Goal: Information Seeking & Learning: Check status

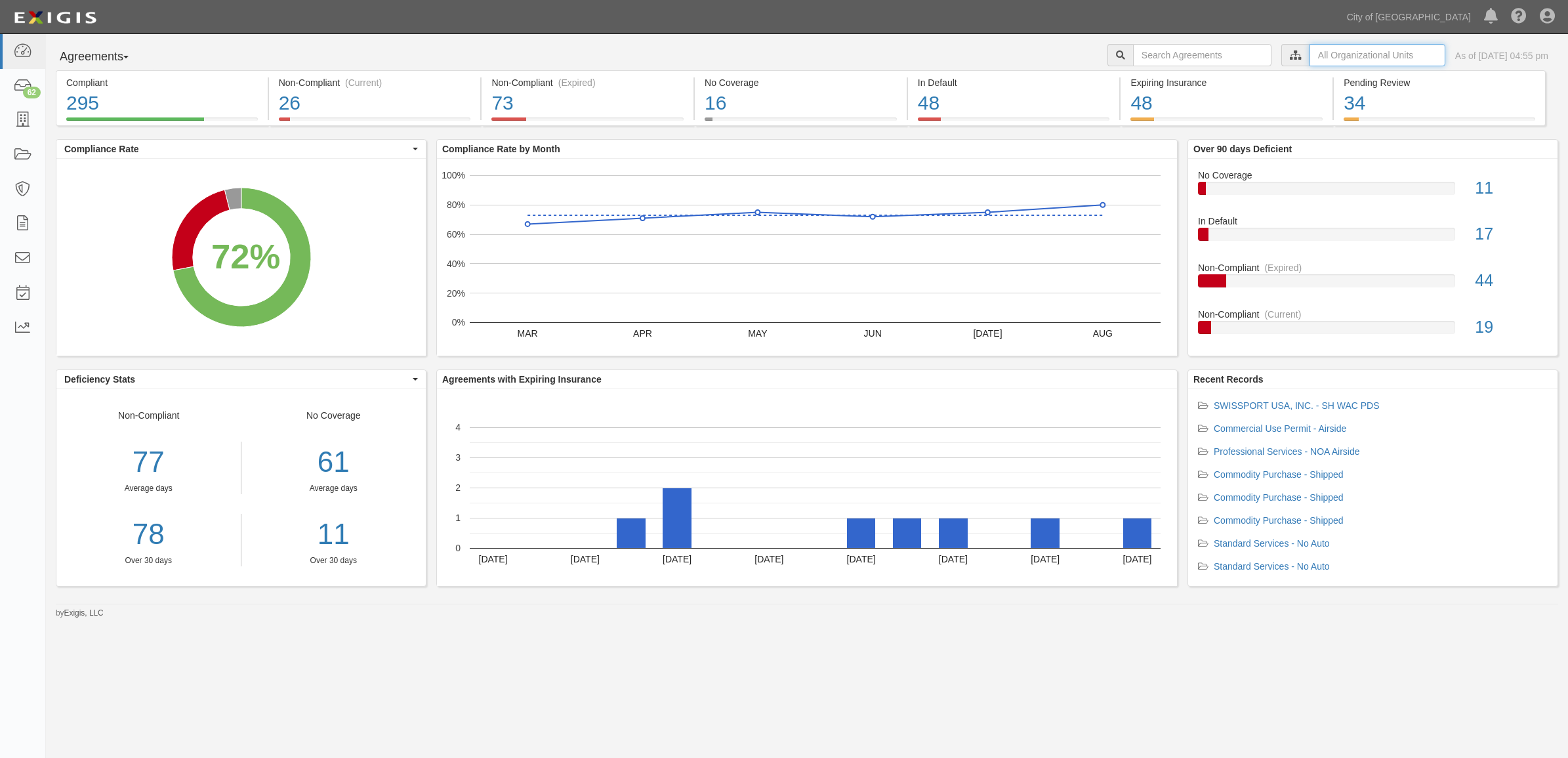
click at [1363, 59] on input "text" at bounding box center [1377, 54] width 136 height 22
click at [1160, 80] on icon at bounding box center [1157, 79] width 9 height 6
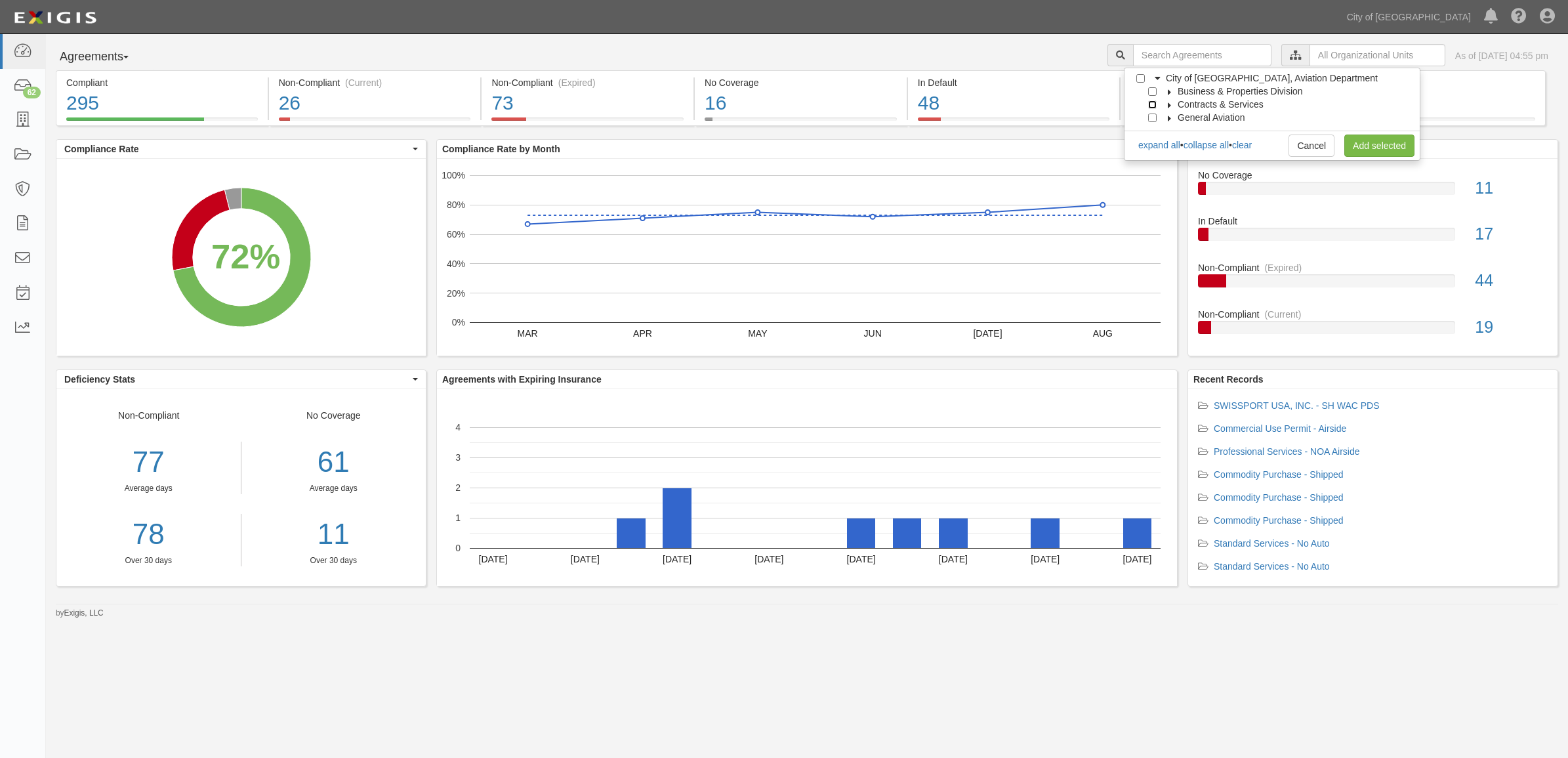
click at [1153, 101] on input "Contracts & Services" at bounding box center [1152, 105] width 9 height 9
checkbox input "true"
click at [1379, 142] on link "Add selected" at bounding box center [1380, 145] width 71 height 22
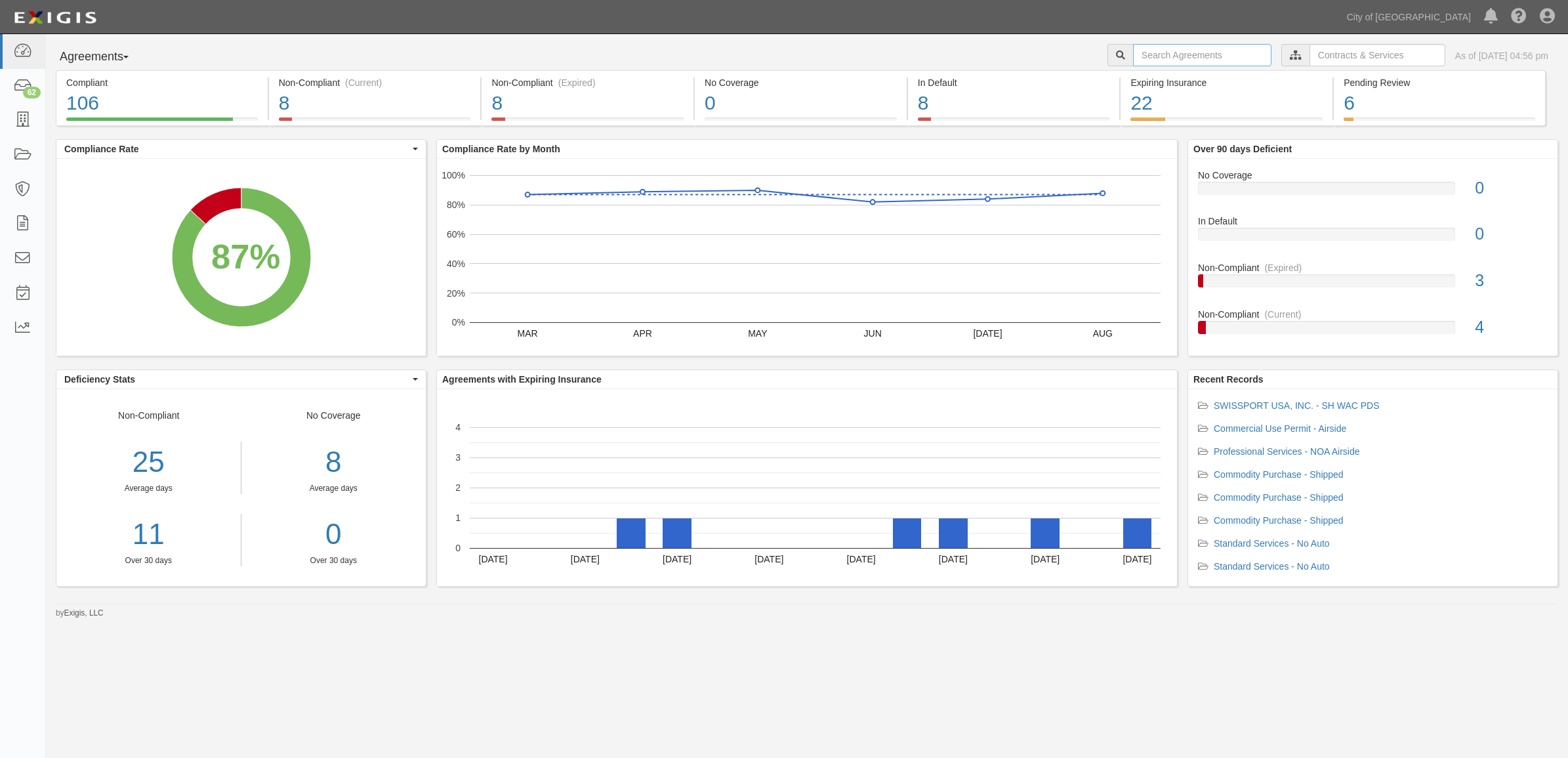
click at [1135, 54] on input "text" at bounding box center [1202, 54] width 139 height 22
type input "161888"
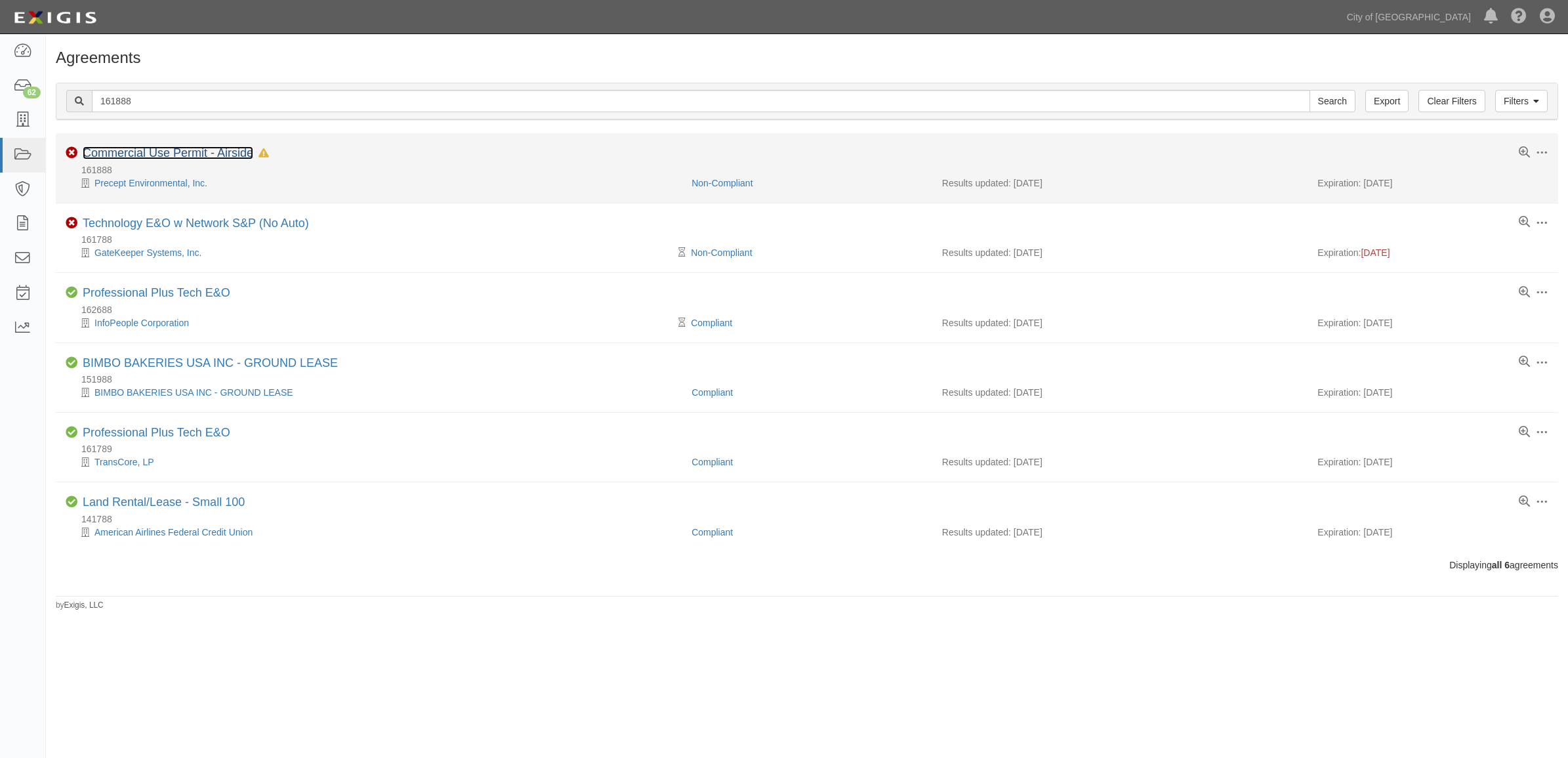
click at [163, 148] on link "Commercial Use Permit - Airside" at bounding box center [168, 153] width 170 height 13
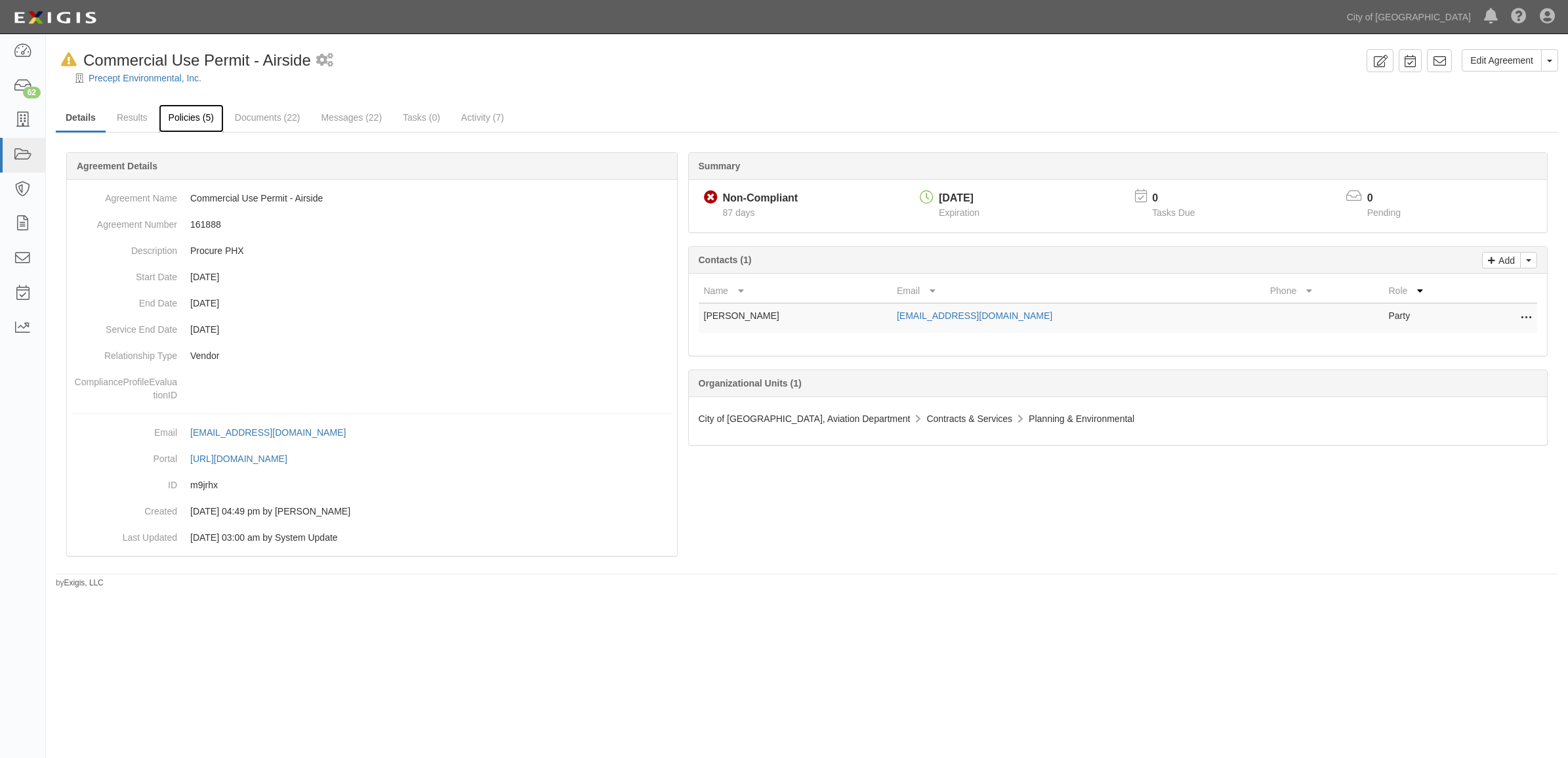
click at [204, 114] on link "Policies (5)" at bounding box center [192, 118] width 65 height 28
click at [144, 118] on link "Results" at bounding box center [132, 118] width 50 height 28
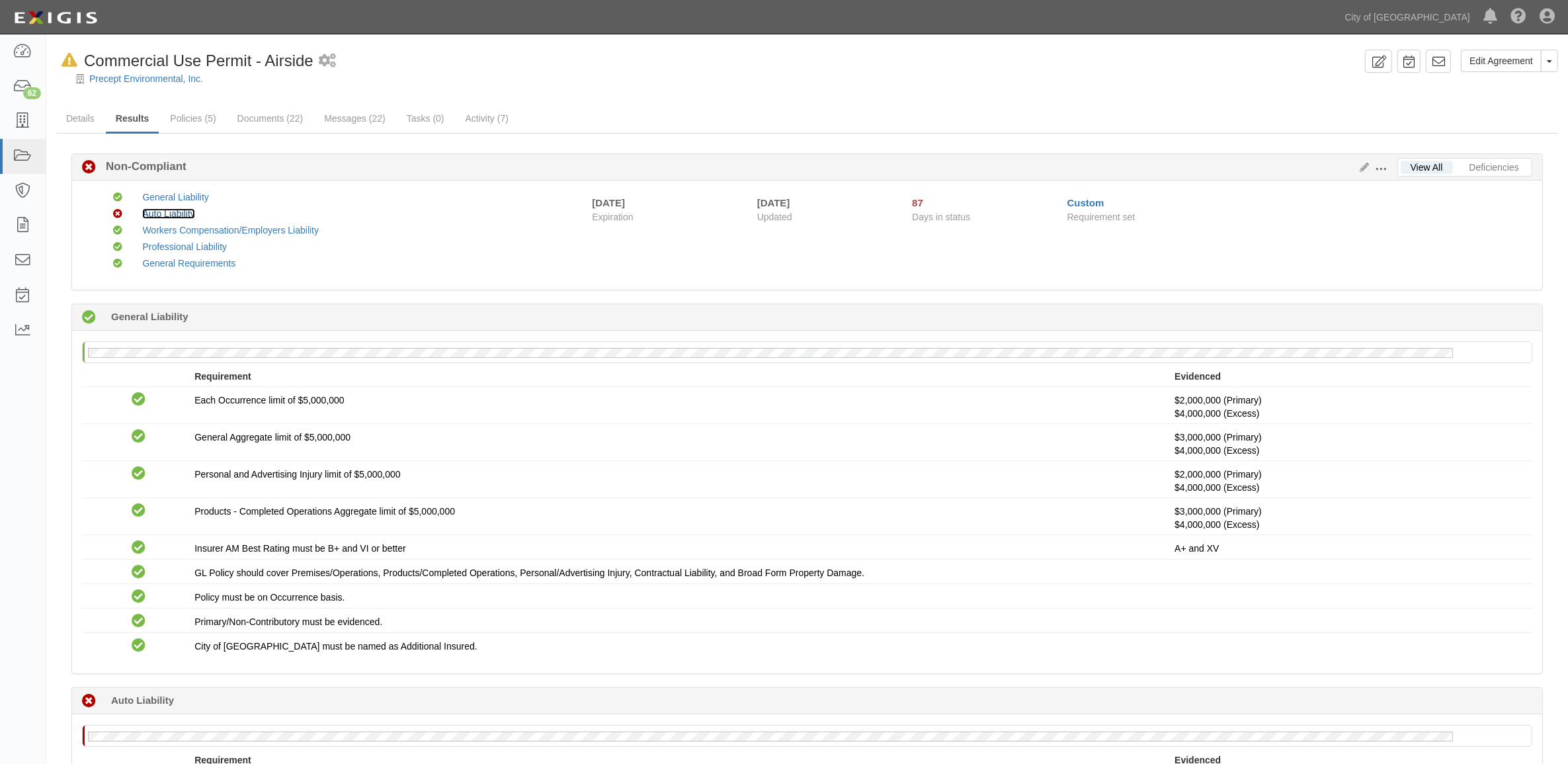
click at [146, 213] on link "Auto Liability" at bounding box center [168, 213] width 52 height 11
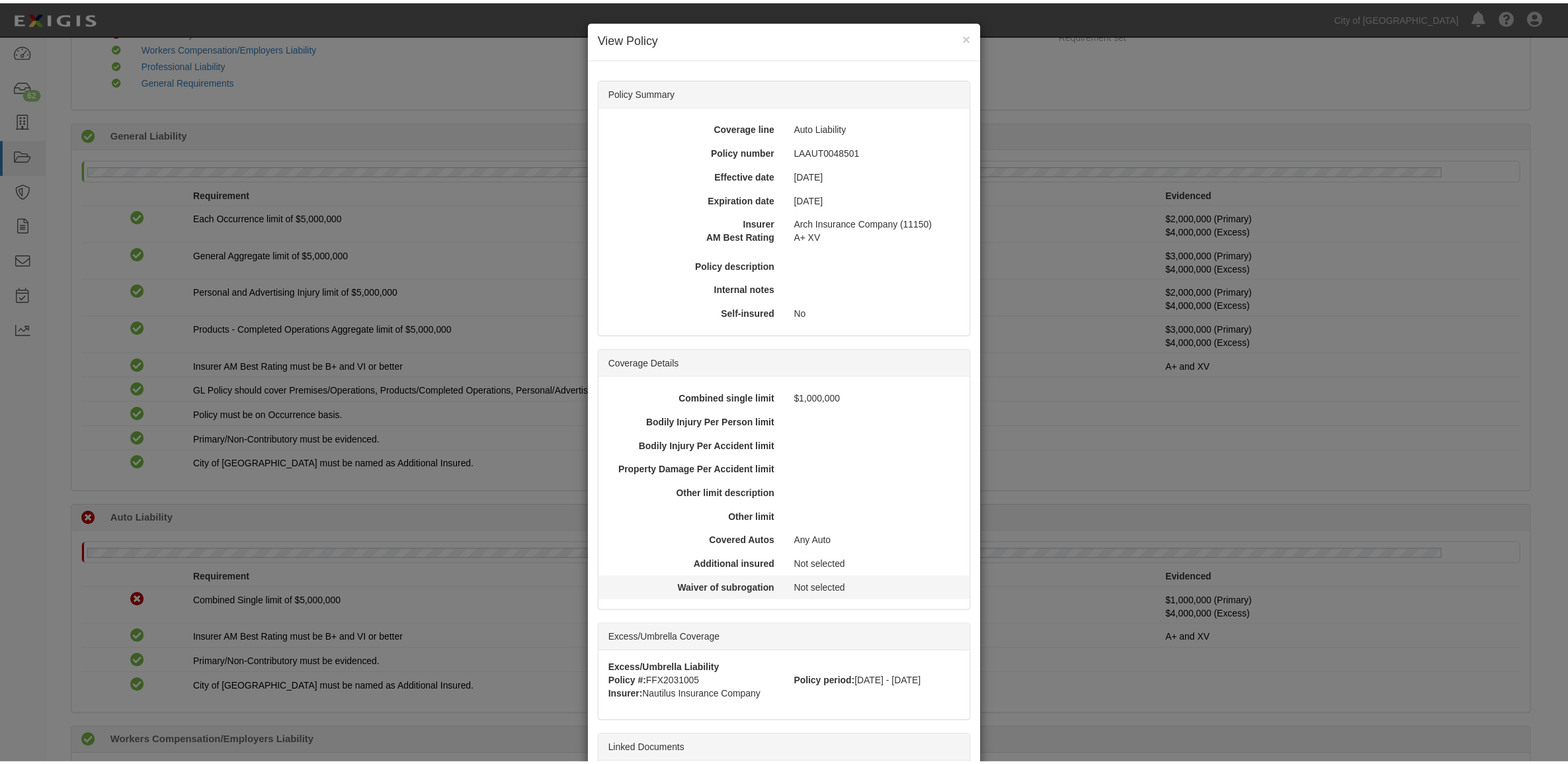
scroll to position [137, 0]
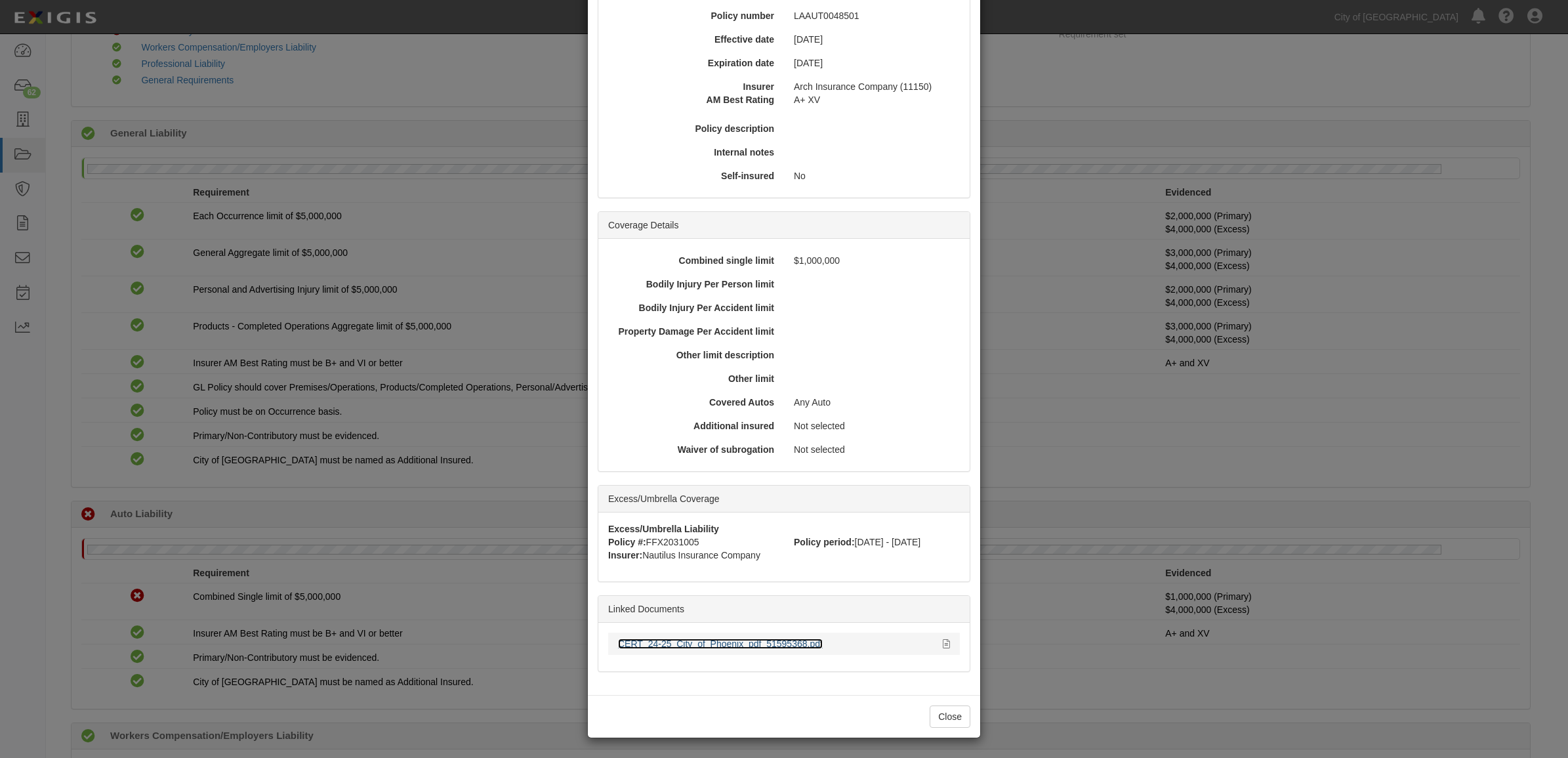
click at [701, 645] on link "CERT_24-25_City_of_Phoenix_pdf_51595368.pdf" at bounding box center [721, 644] width 205 height 11
click at [677, 643] on link "CERT_24-25_City_of_Phoenix_pdf_51595368.pdf" at bounding box center [721, 644] width 205 height 11
click at [1119, 340] on div "× View Policy Policy Summary Coverage line Auto Liability Policy number LAAUT00…" at bounding box center [784, 379] width 1568 height 758
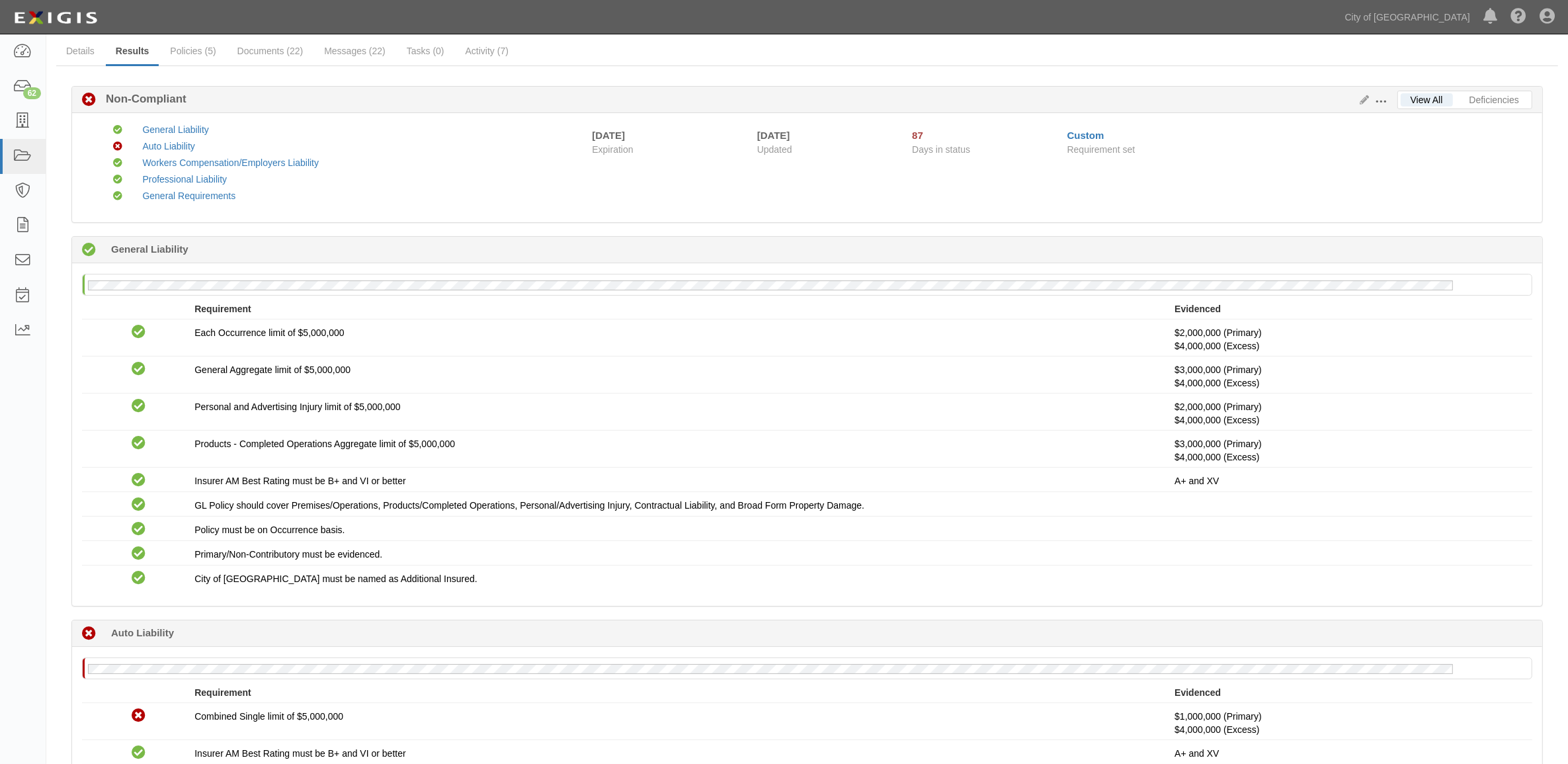
scroll to position [0, 0]
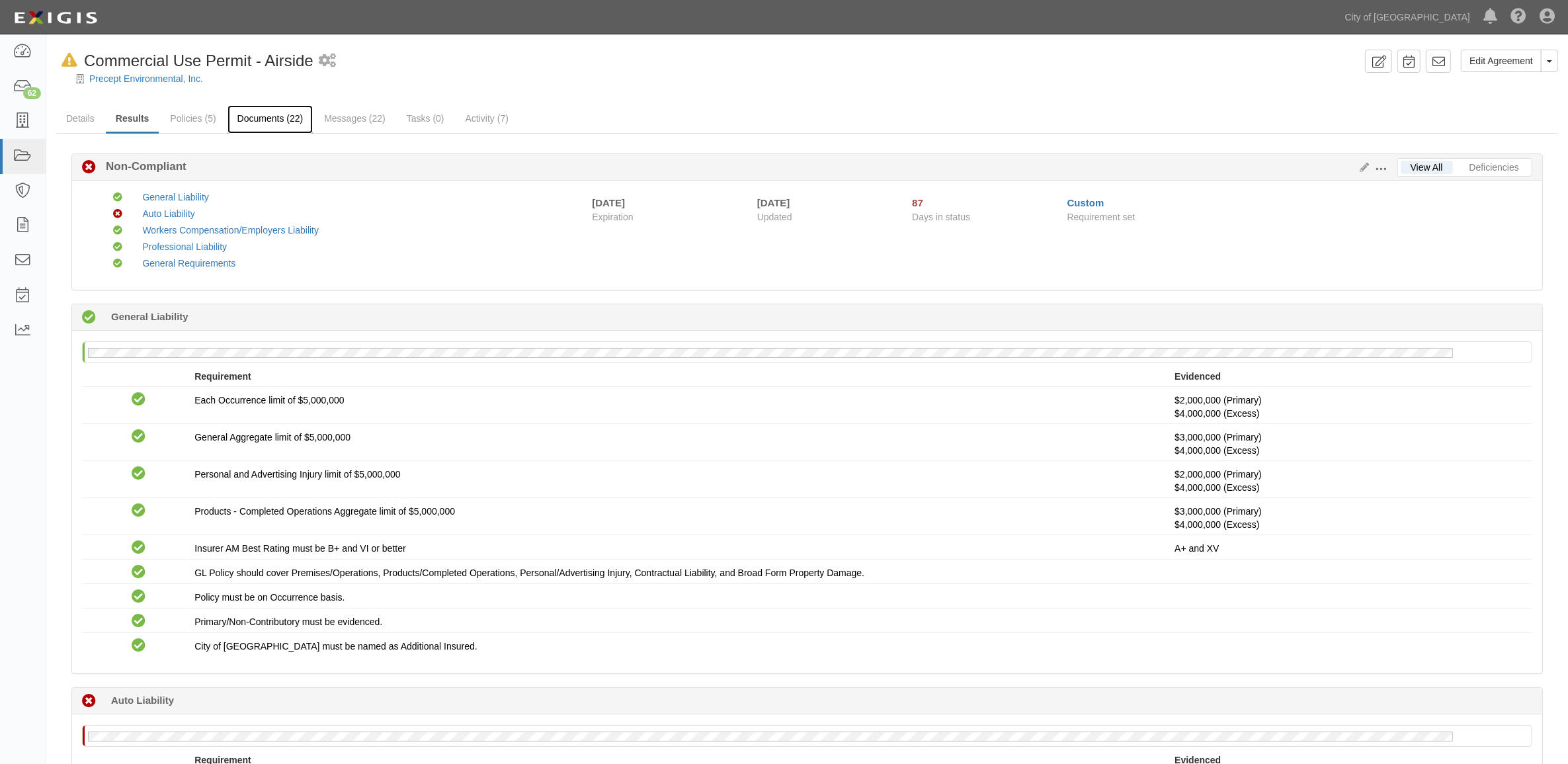
click at [266, 116] on link "Documents (22)" at bounding box center [270, 119] width 86 height 29
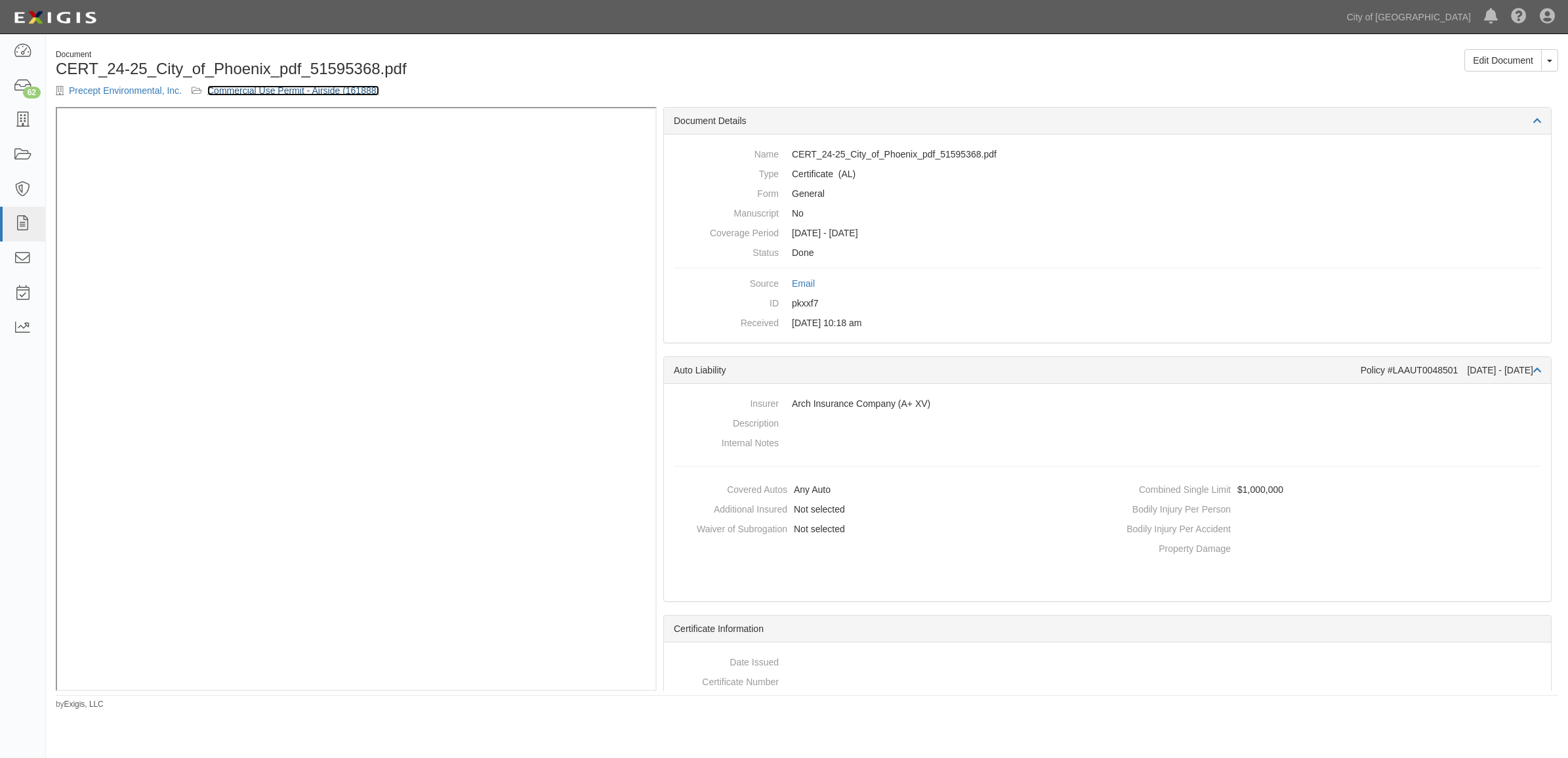
click at [269, 88] on link "Commercial Use Permit - Airside (161888)" at bounding box center [293, 90] width 172 height 11
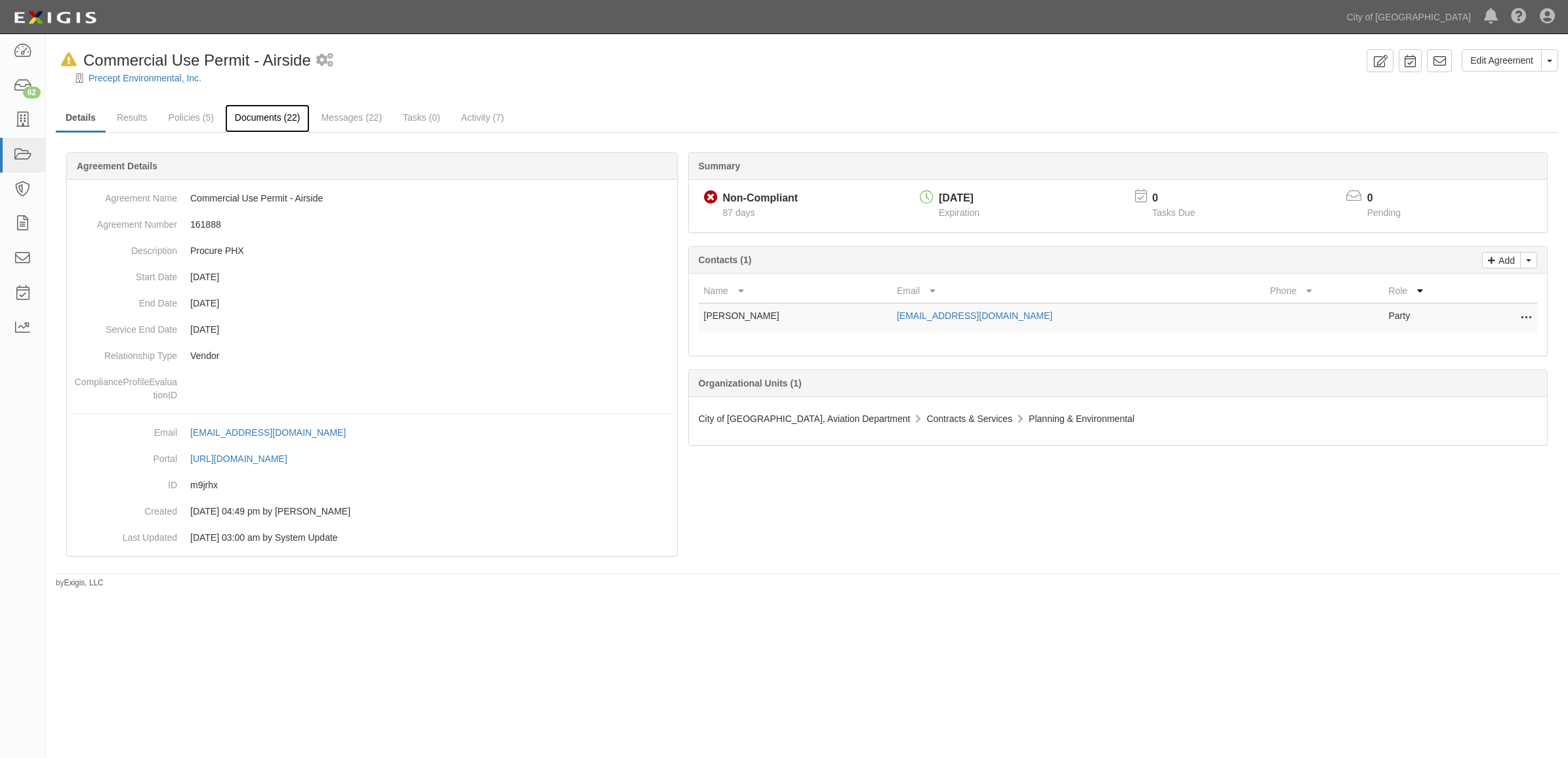
click at [256, 122] on link "Documents (22)" at bounding box center [267, 118] width 85 height 28
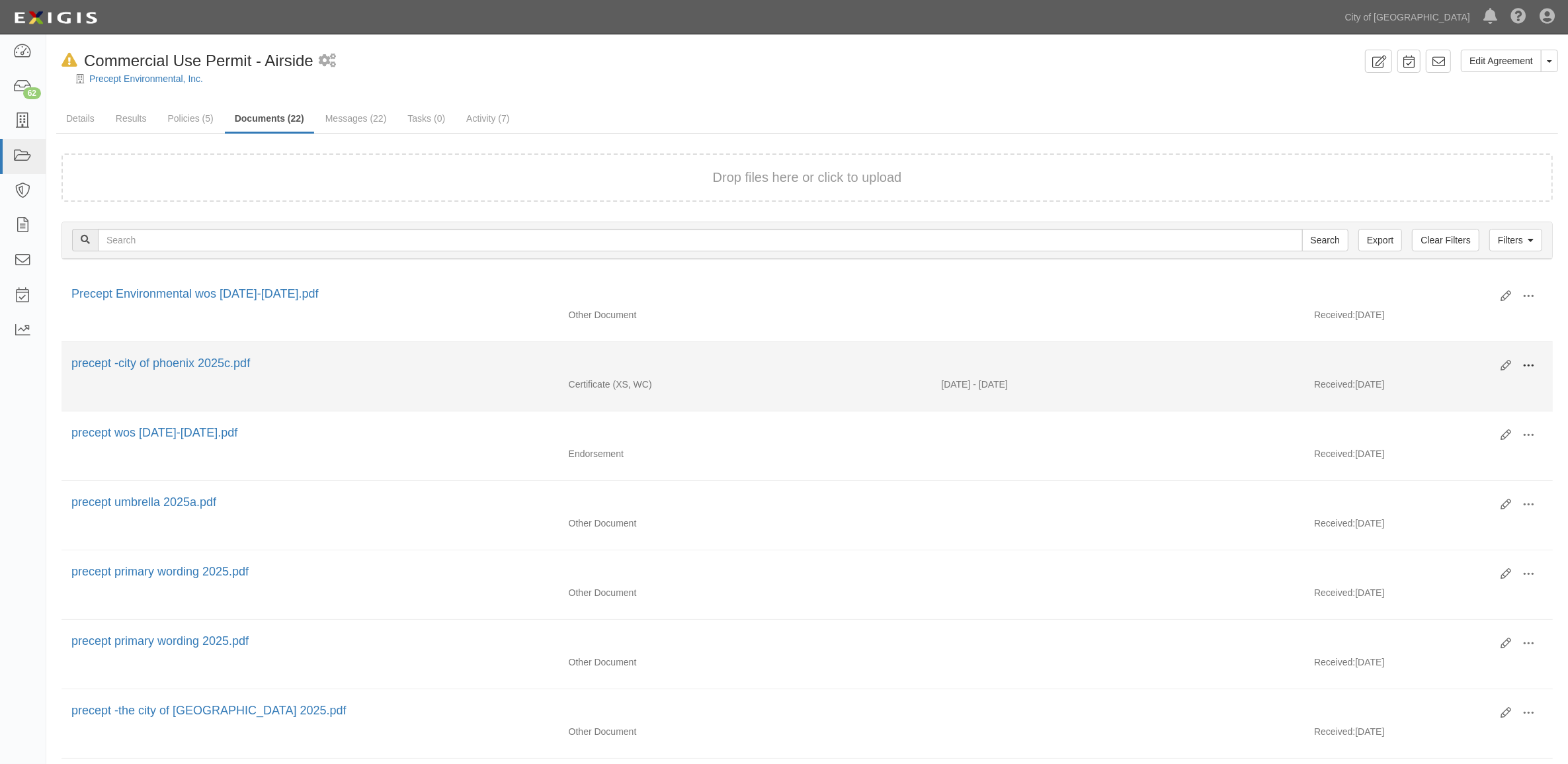
click at [1532, 360] on span at bounding box center [1528, 366] width 12 height 12
click at [1430, 382] on link "View" at bounding box center [1464, 384] width 105 height 24
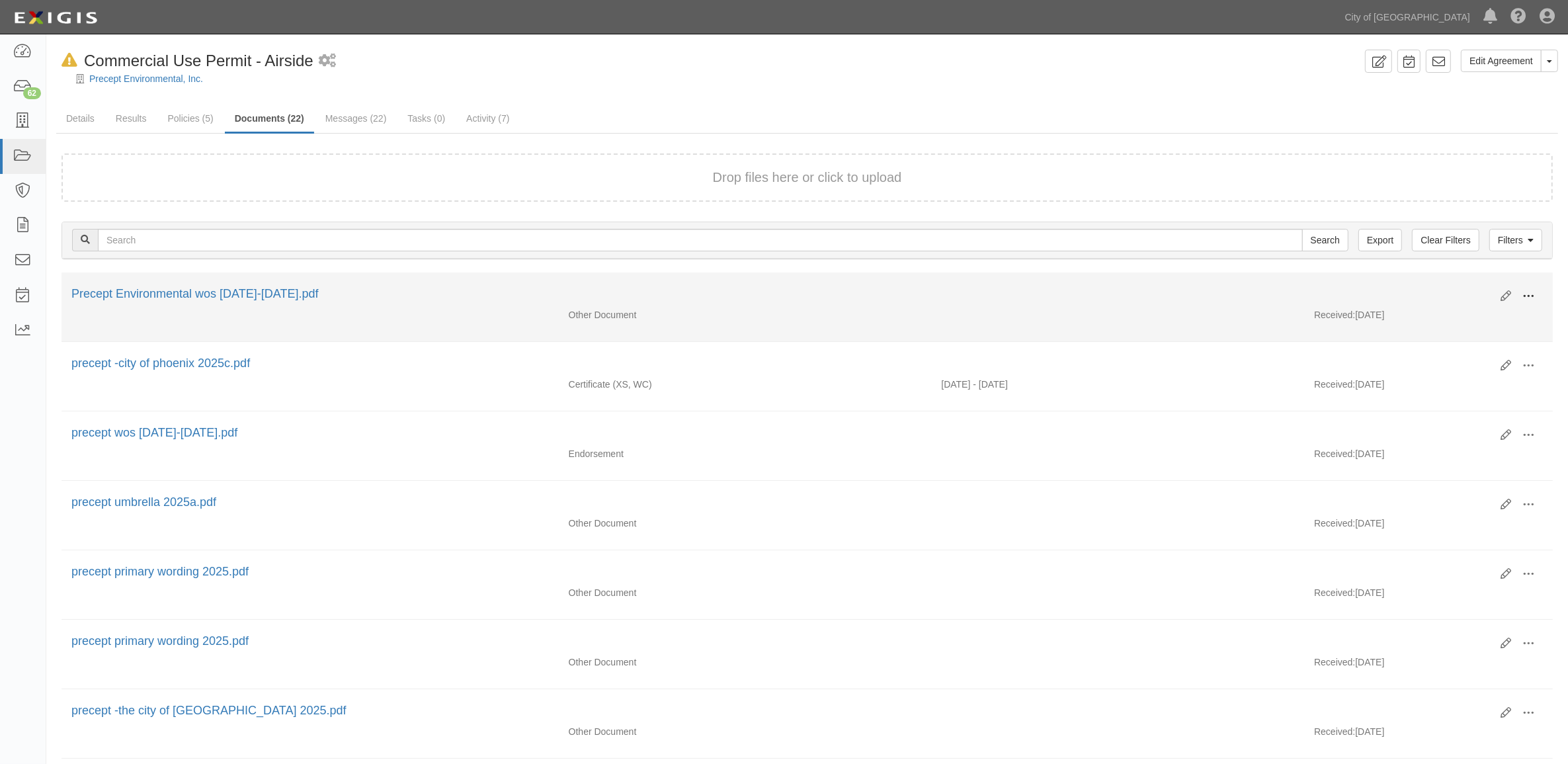
click at [1536, 298] on button at bounding box center [1529, 296] width 29 height 22
click at [1466, 316] on link "View" at bounding box center [1464, 315] width 105 height 24
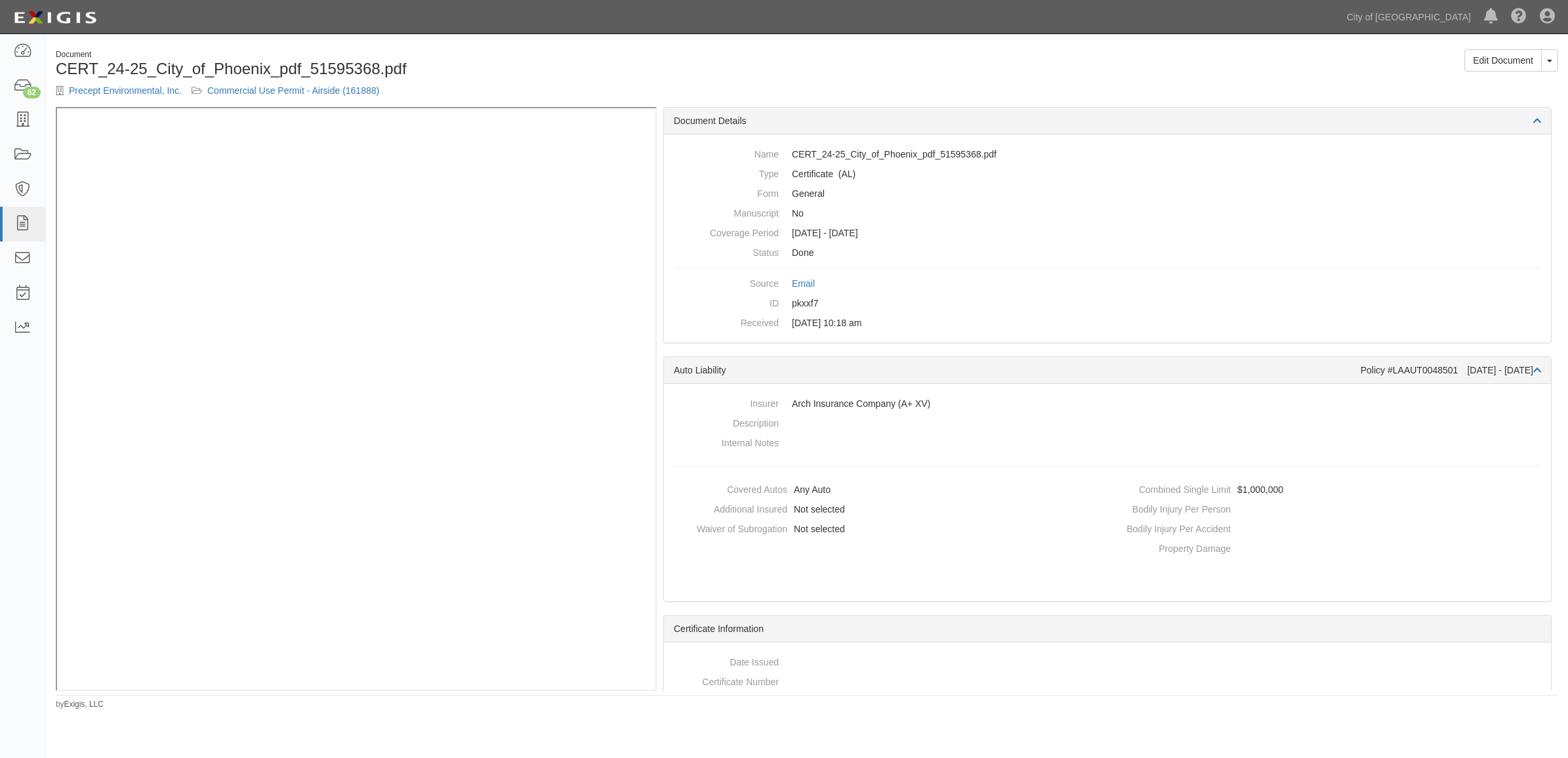
click at [635, 62] on h1 "CERT_24-25_City_of_Phoenix_pdf_51595368.pdf" at bounding box center [427, 68] width 742 height 17
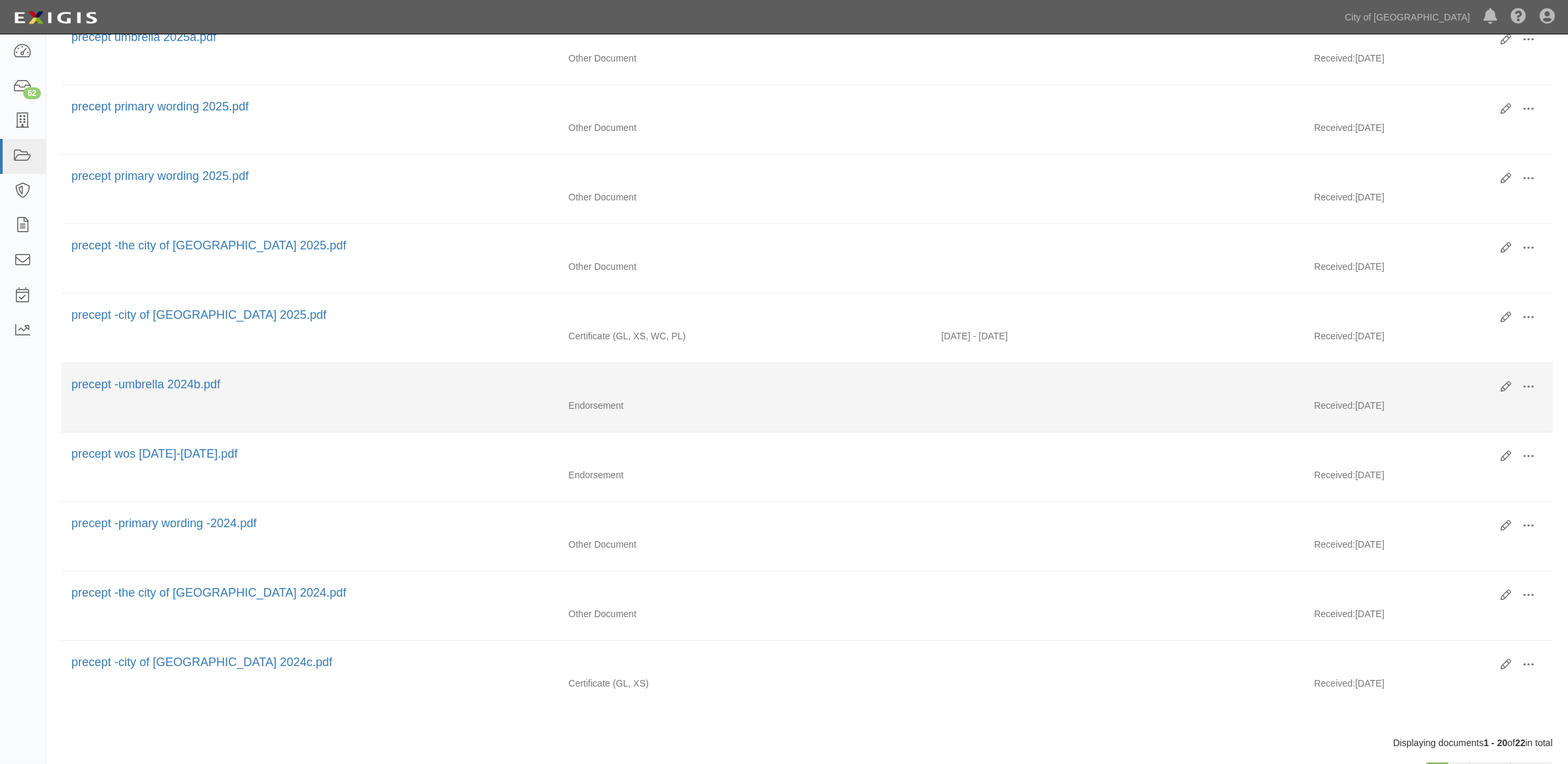
scroll to position [1037, 0]
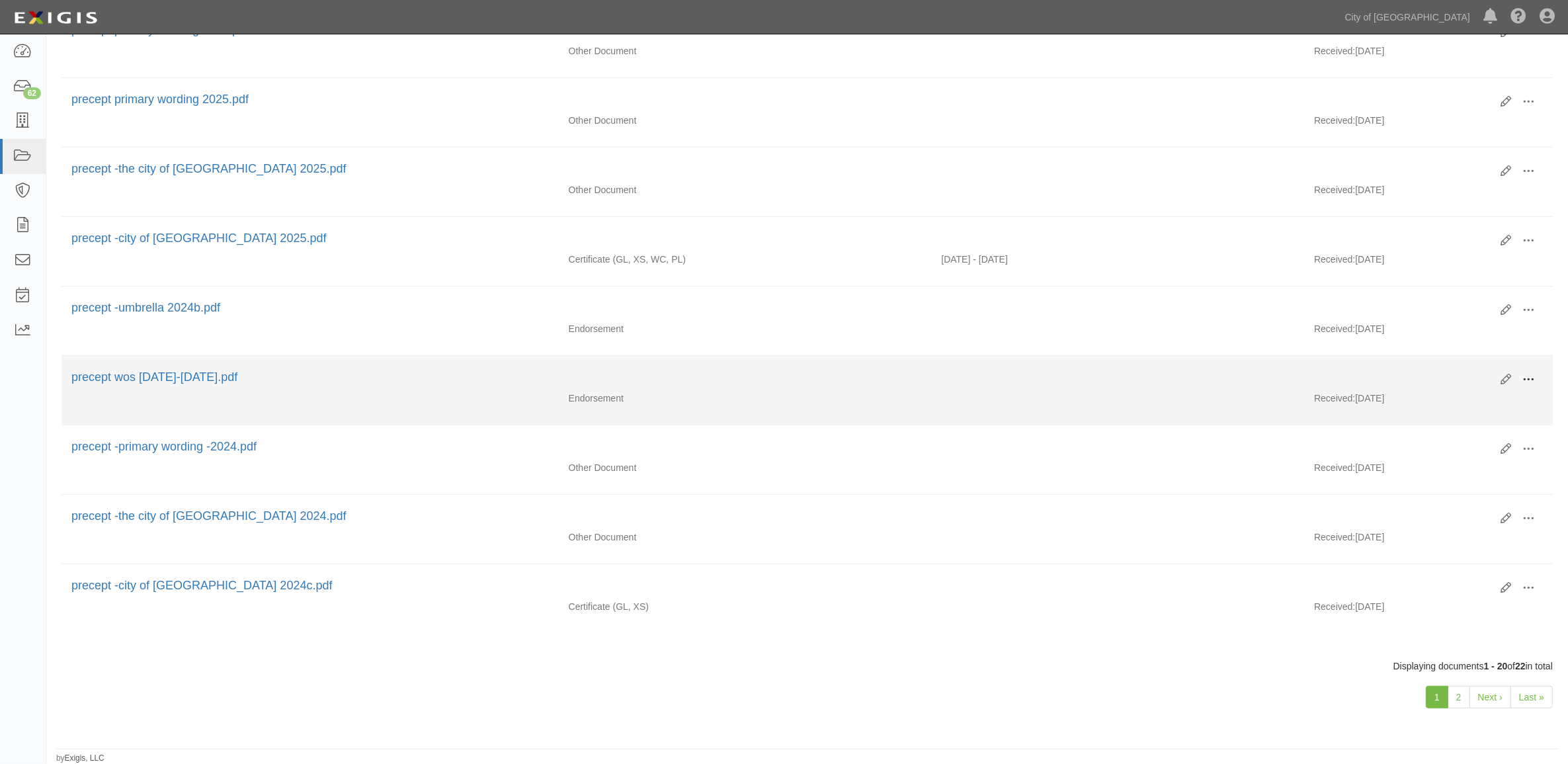
click at [1534, 374] on span at bounding box center [1528, 380] width 12 height 12
click at [1435, 390] on link "View" at bounding box center [1464, 398] width 105 height 24
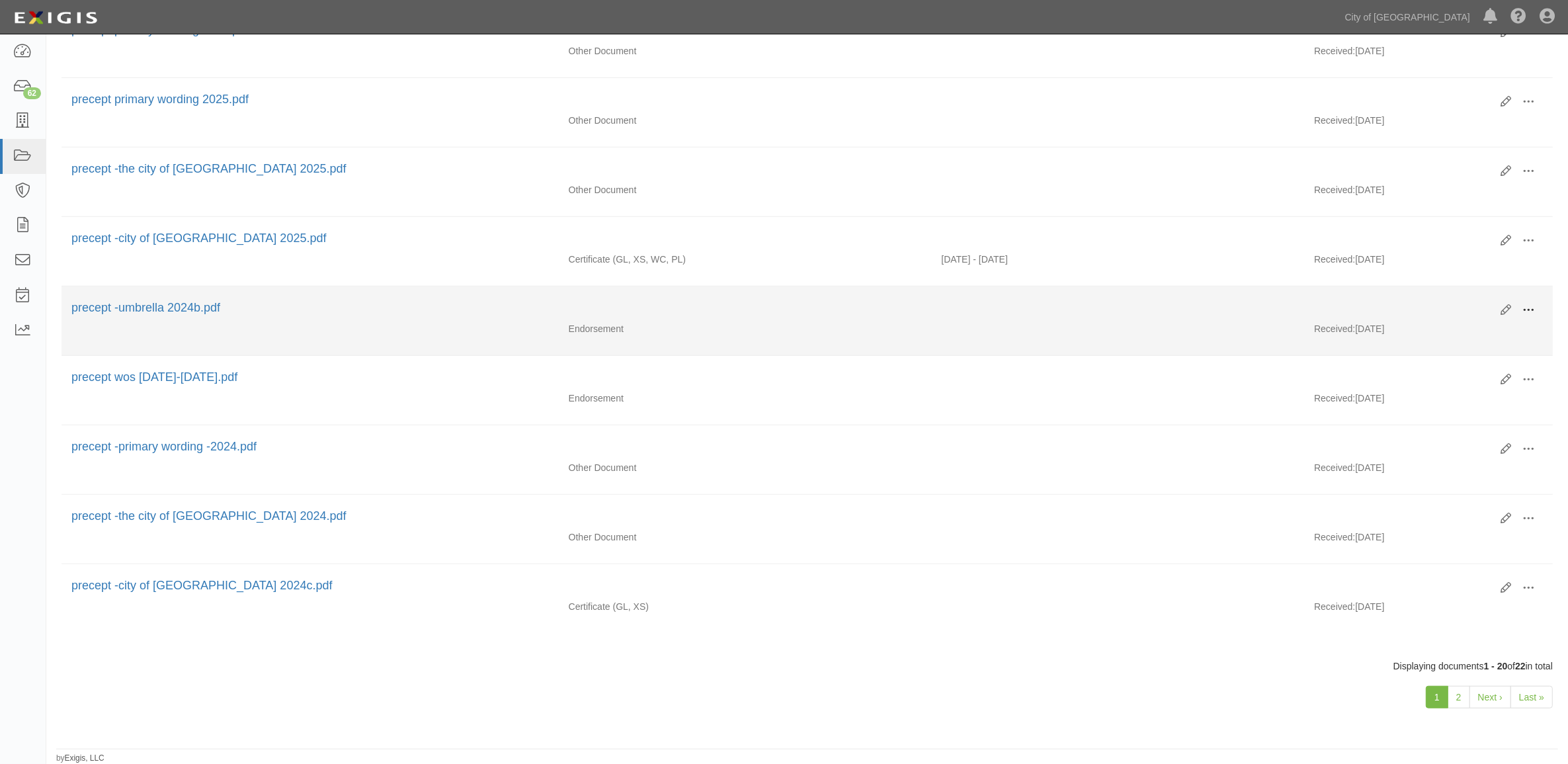
click at [1525, 306] on span at bounding box center [1528, 310] width 12 height 12
click at [1427, 327] on link "View" at bounding box center [1464, 329] width 105 height 24
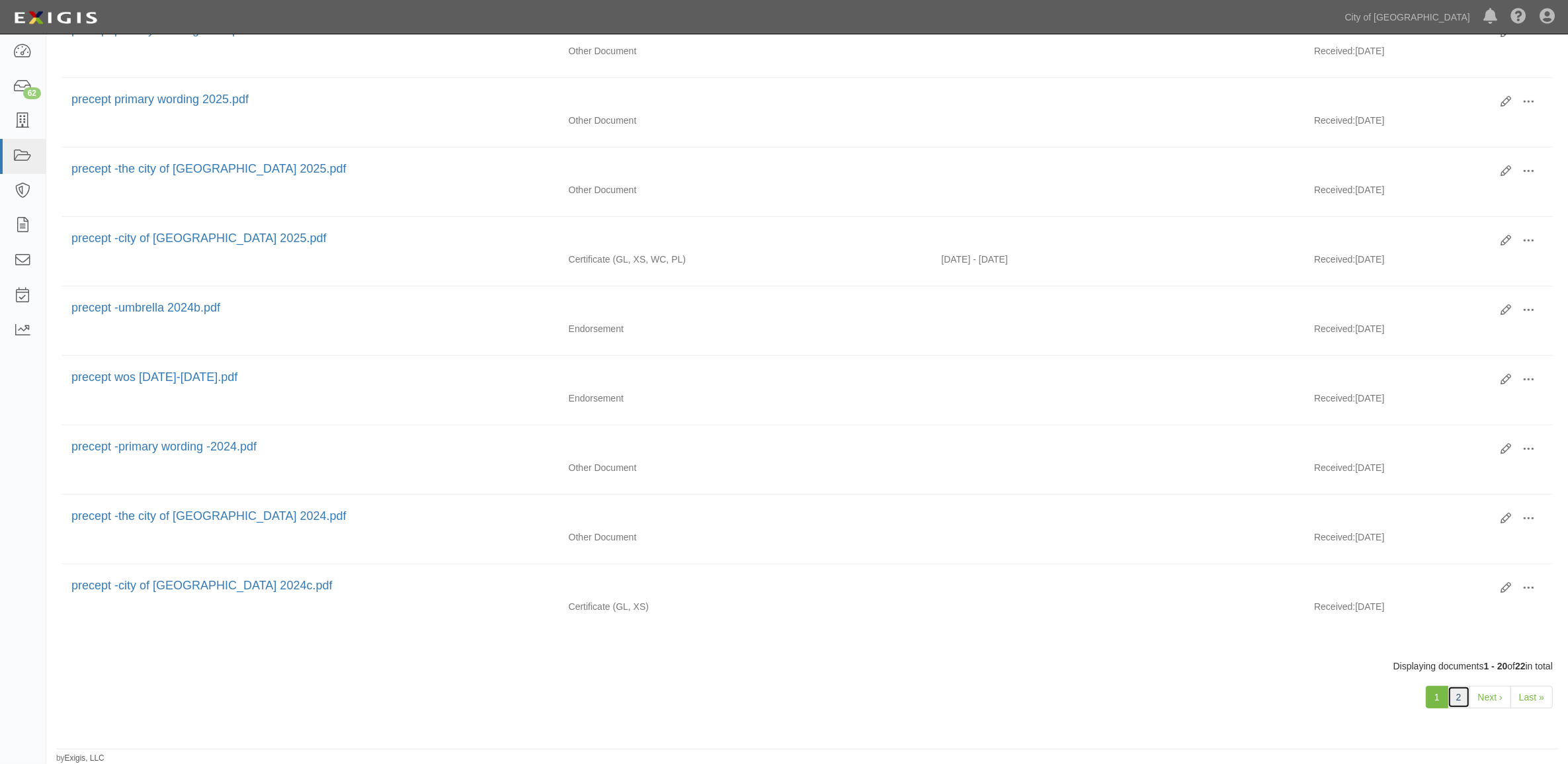
click at [1463, 702] on link "2" at bounding box center [1458, 696] width 22 height 22
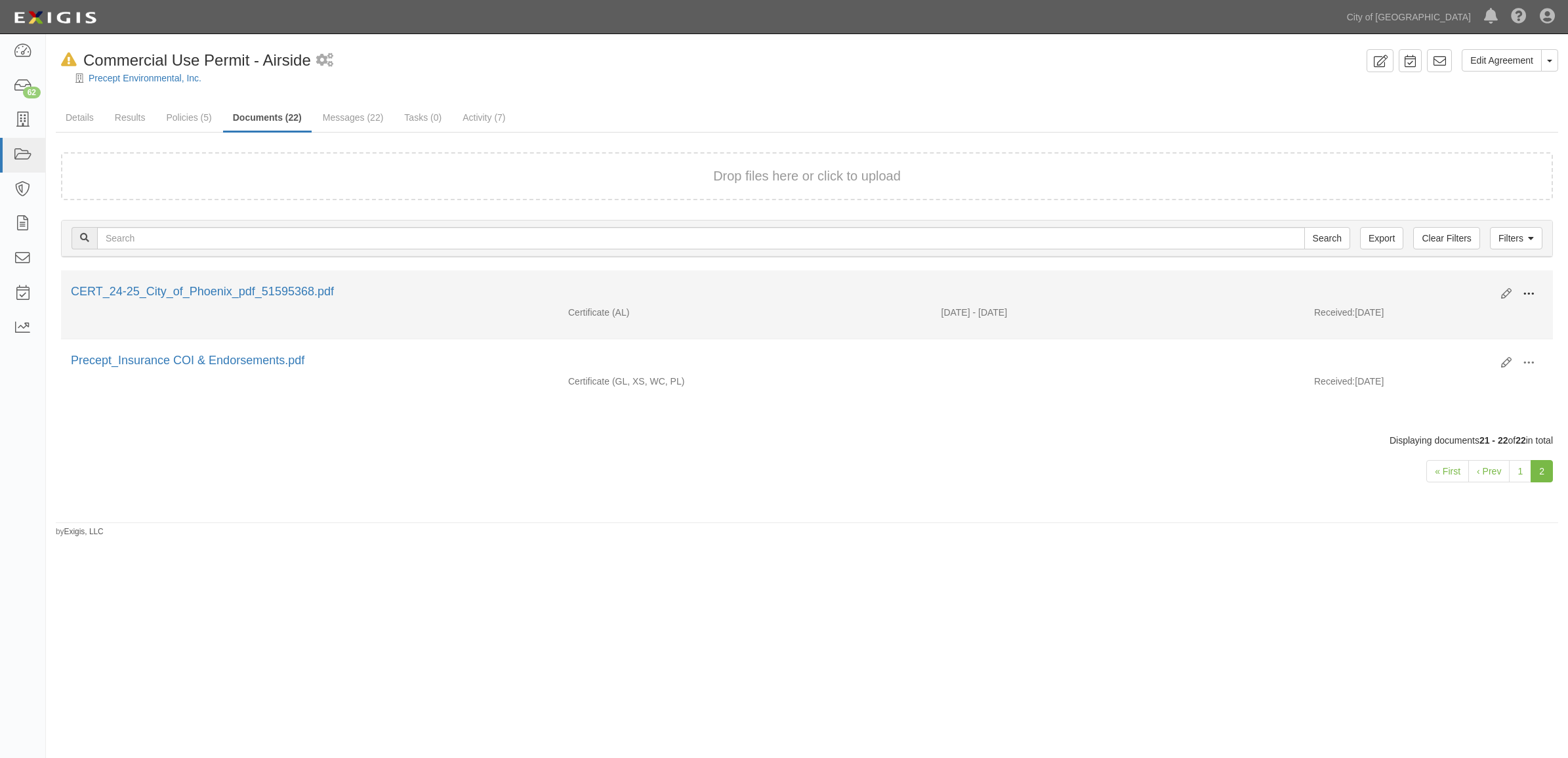
click at [1537, 292] on button at bounding box center [1529, 294] width 29 height 22
click at [1454, 317] on link "View" at bounding box center [1466, 312] width 104 height 24
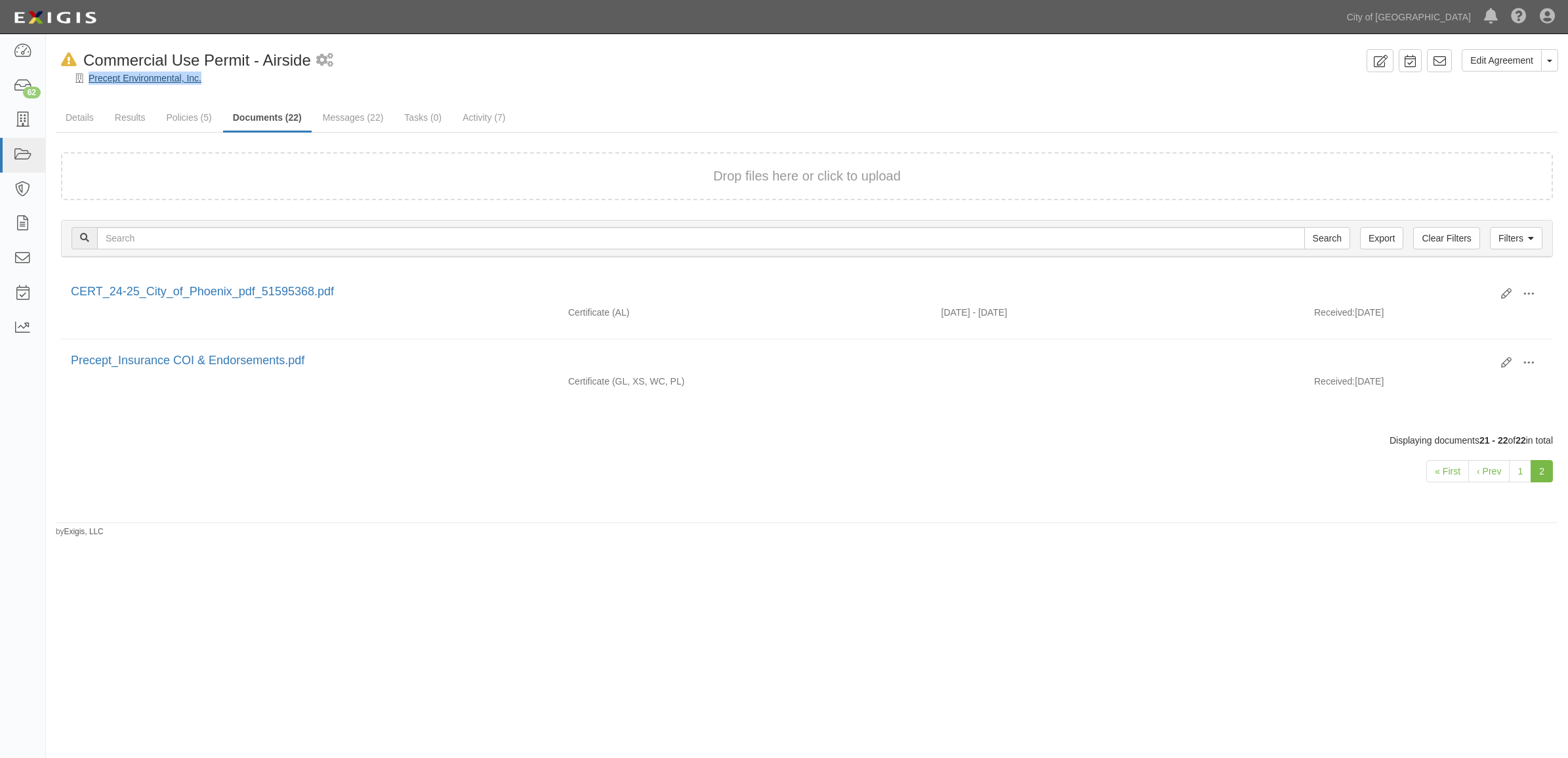
drag, startPoint x: 212, startPoint y: 75, endPoint x: 89, endPoint y: 77, distance: 123.0
click at [89, 77] on div "Precept Environmental, Inc." at bounding box center [817, 78] width 1503 height 13
copy link "Precept Environmental, Inc."
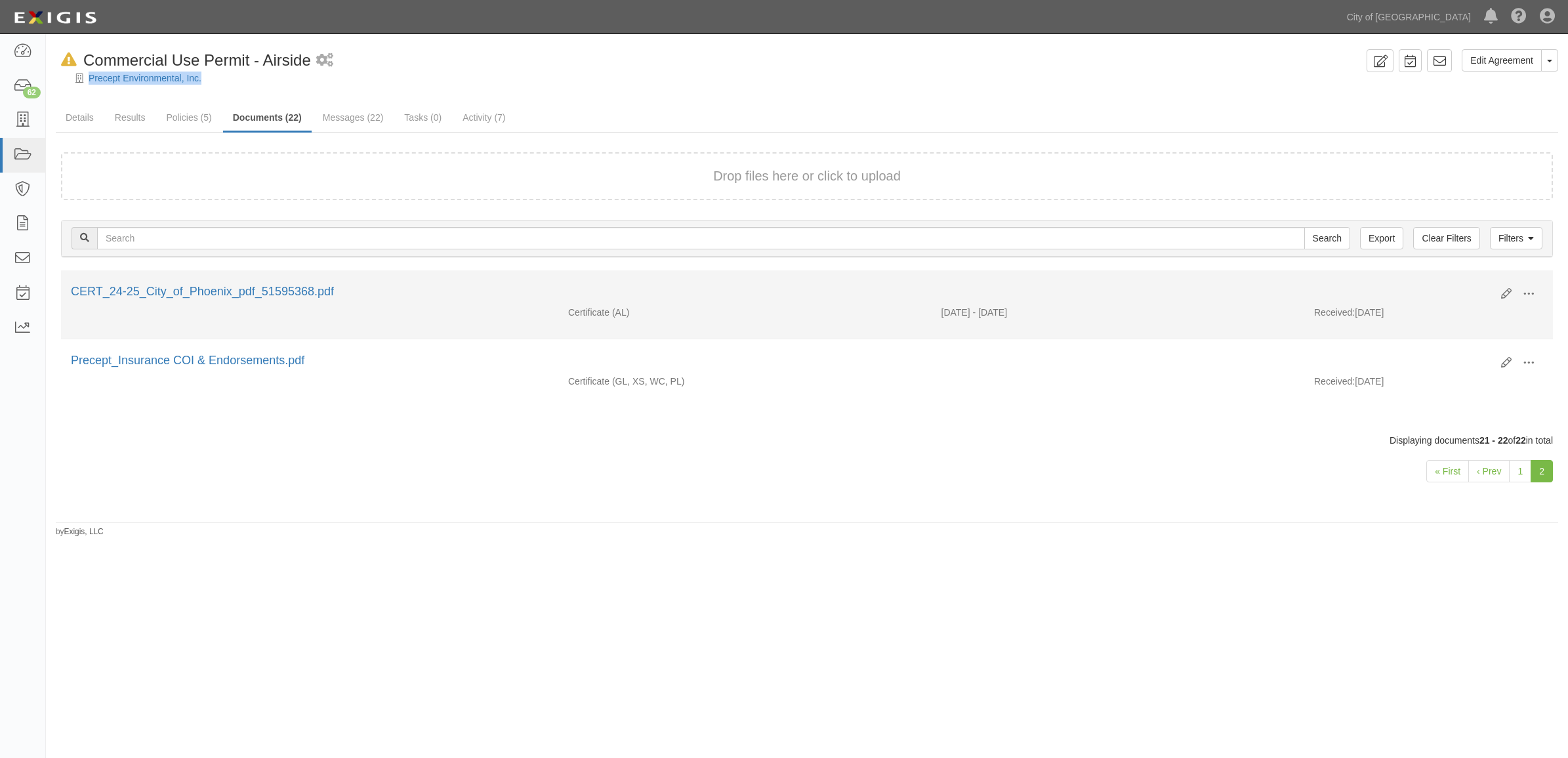
drag, startPoint x: 67, startPoint y: 292, endPoint x: 385, endPoint y: 302, distance: 318.2
click at [385, 302] on div "Edit View View details Archive CERT_24-25_City_of_Phoenix_pdf_51595368.pdf" at bounding box center [807, 294] width 1493 height 22
copy link "CERT_24-25_City_of_Phoenix_pdf_51595368.pdf"
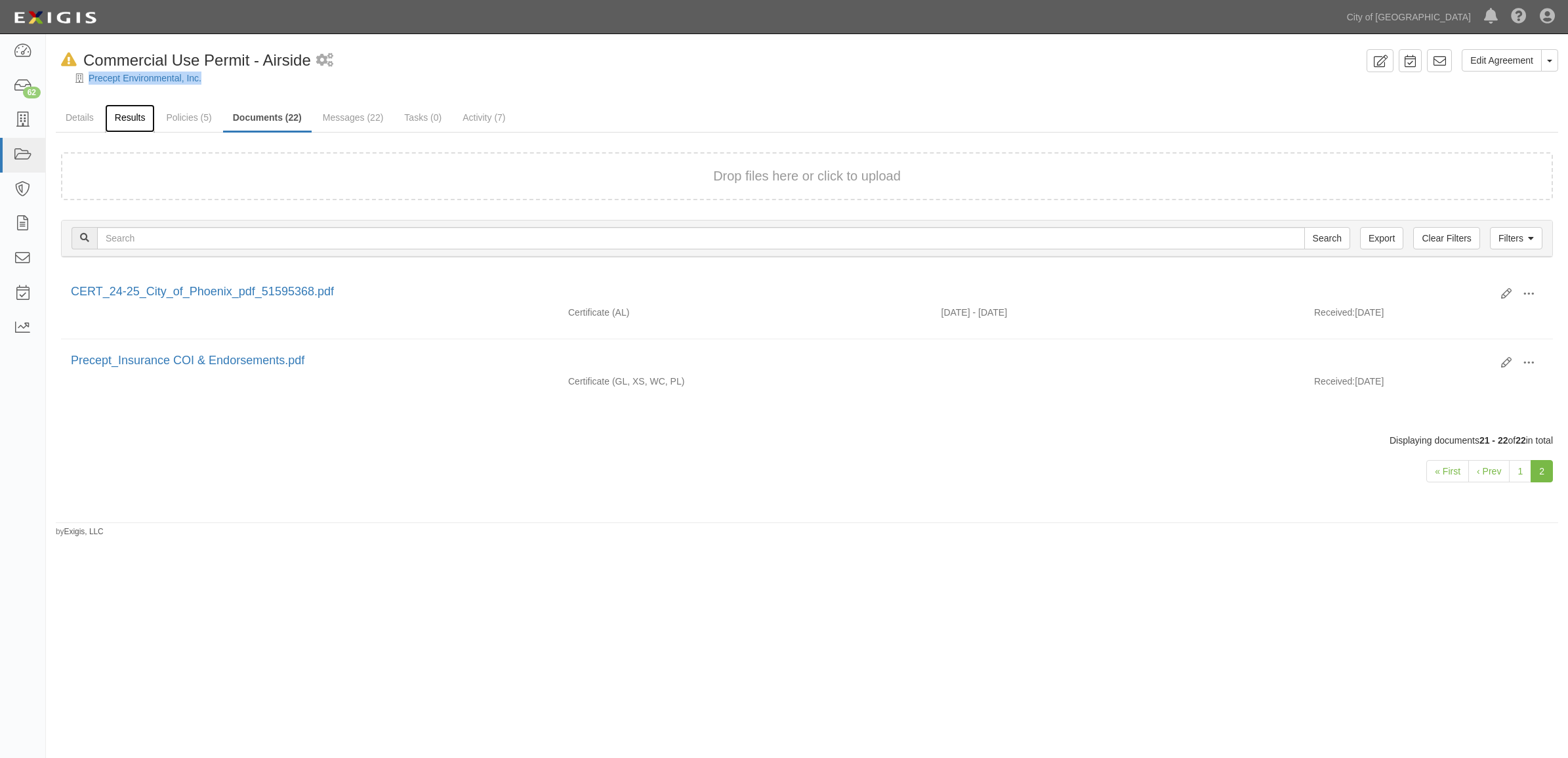
click at [132, 122] on link "Results" at bounding box center [130, 118] width 50 height 28
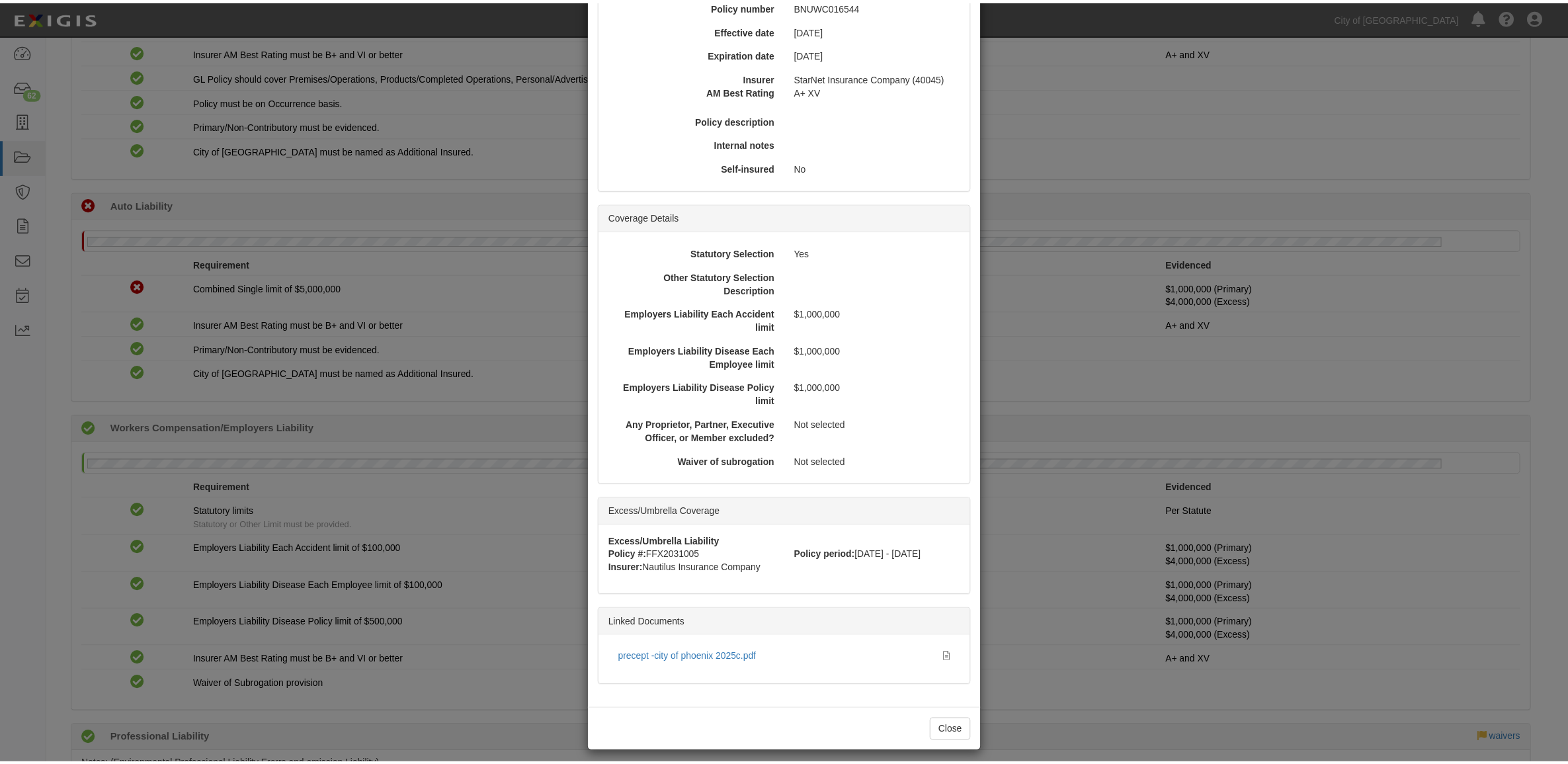
scroll to position [169, 0]
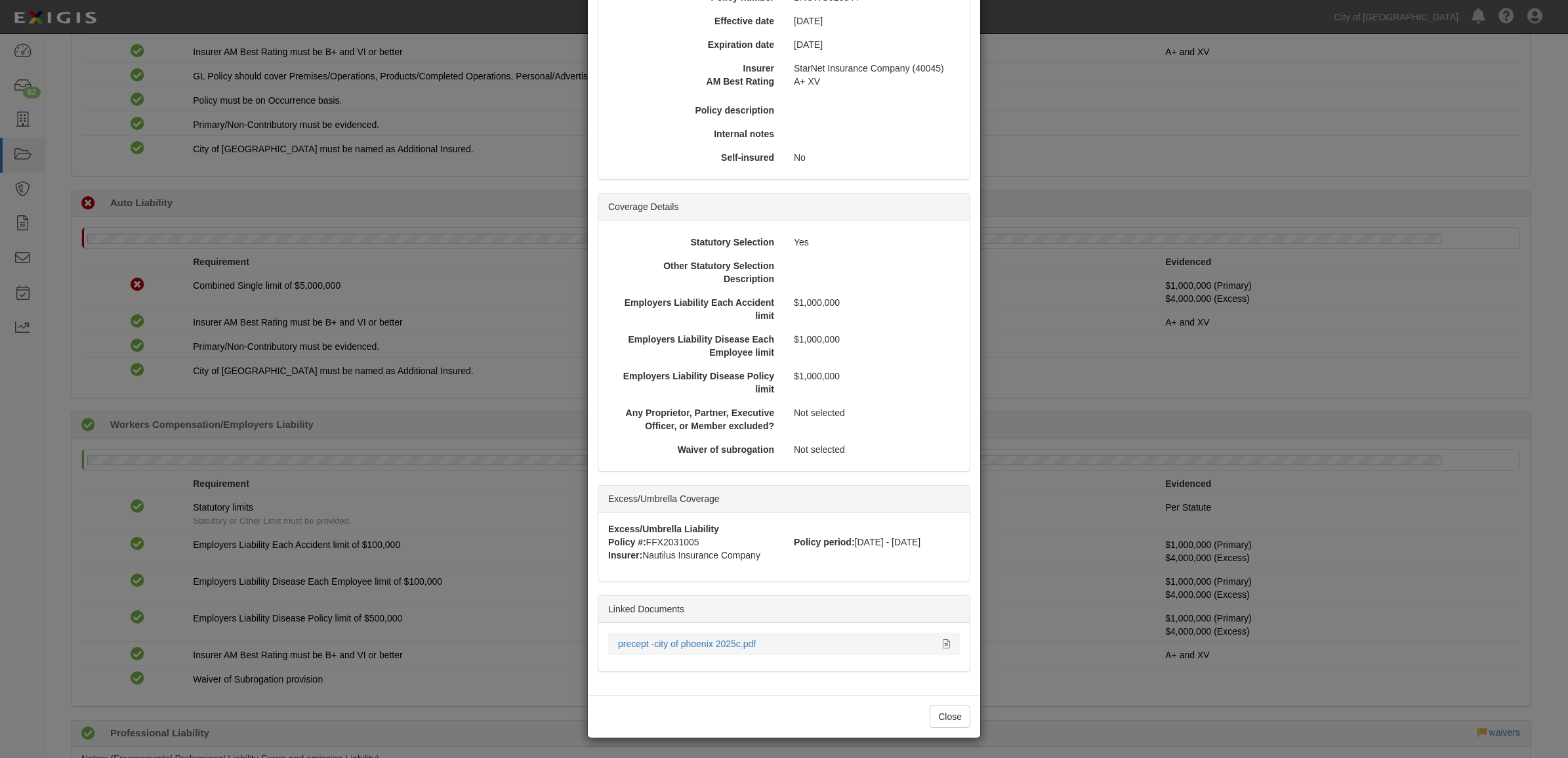
click at [674, 652] on li "precept -city of phoenix 2025c.pdf" at bounding box center [784, 643] width 351 height 22
click at [674, 647] on link "precept -city of phoenix 2025c.pdf" at bounding box center [687, 644] width 138 height 11
drag, startPoint x: 763, startPoint y: 645, endPoint x: 605, endPoint y: 644, distance: 158.0
click at [609, 644] on div "precept -city of phoenix 2025c.pdf" at bounding box center [784, 644] width 351 height 13
copy link "precept -city of phoenix 2025c.pdf"
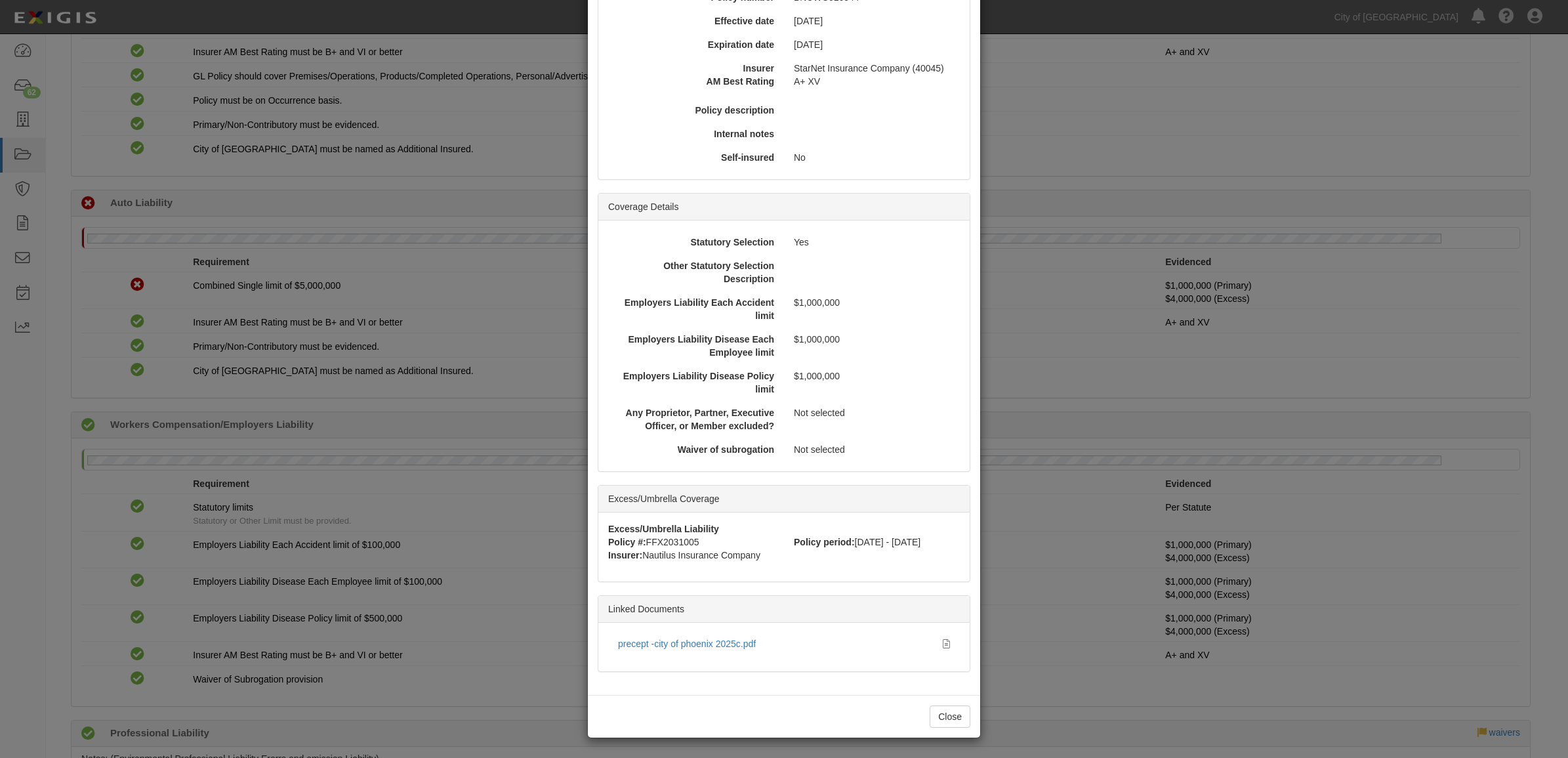
click at [430, 157] on div "× View Policy Policy Summary Coverage line Workers Compensation/Employers Liabi…" at bounding box center [784, 379] width 1568 height 758
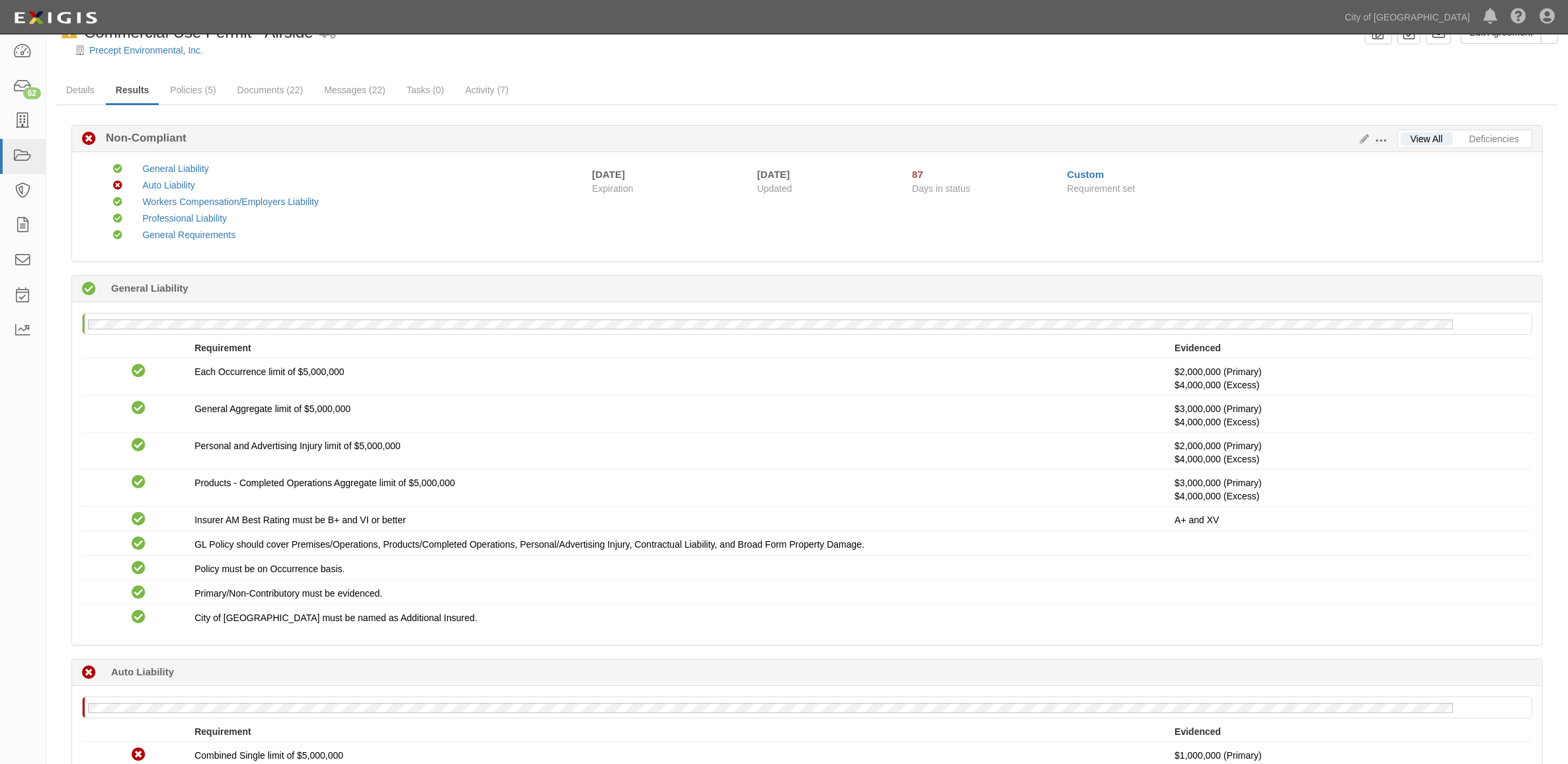
scroll to position [0, 0]
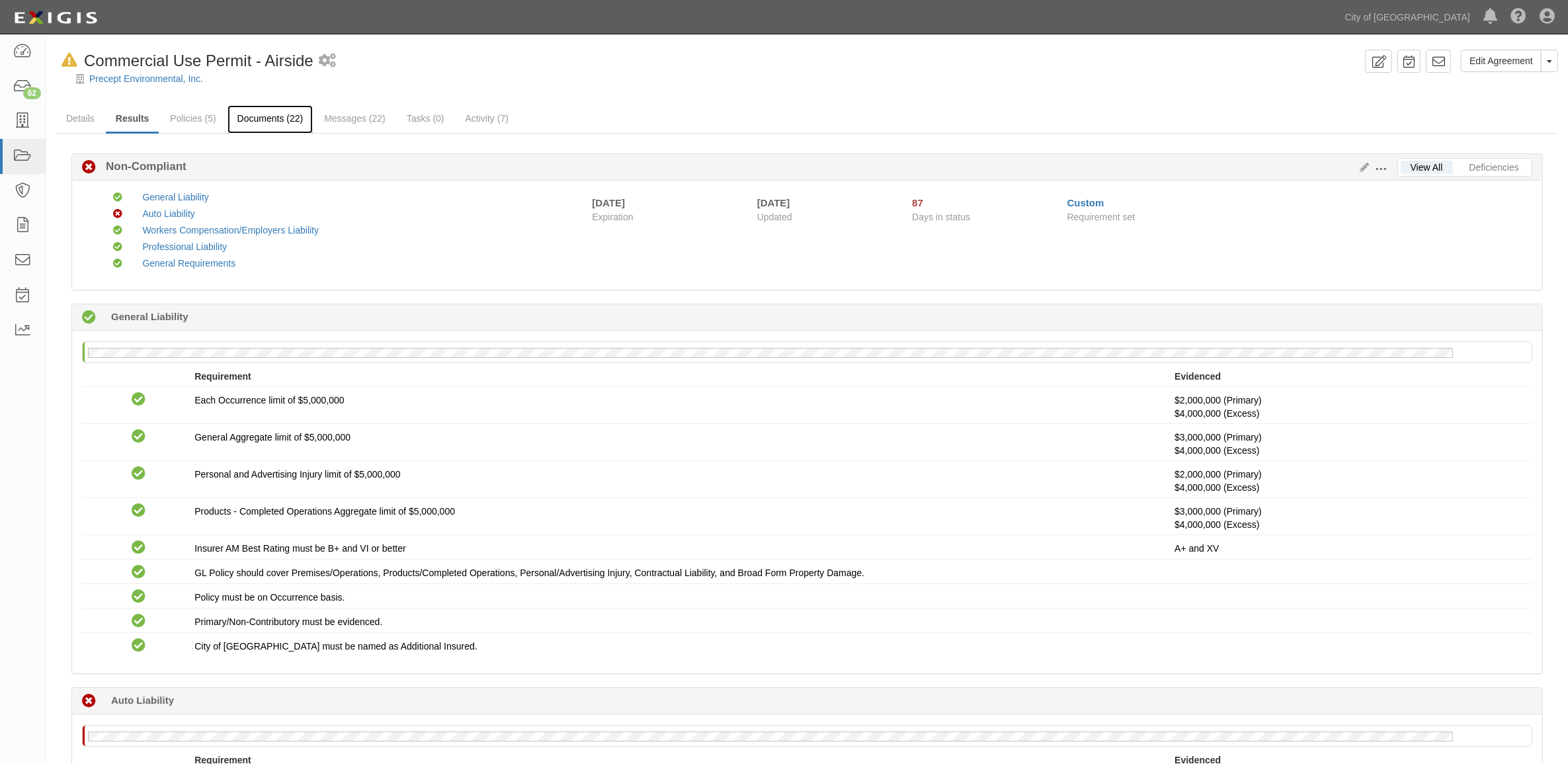
click at [283, 117] on link "Documents (22)" at bounding box center [270, 119] width 86 height 29
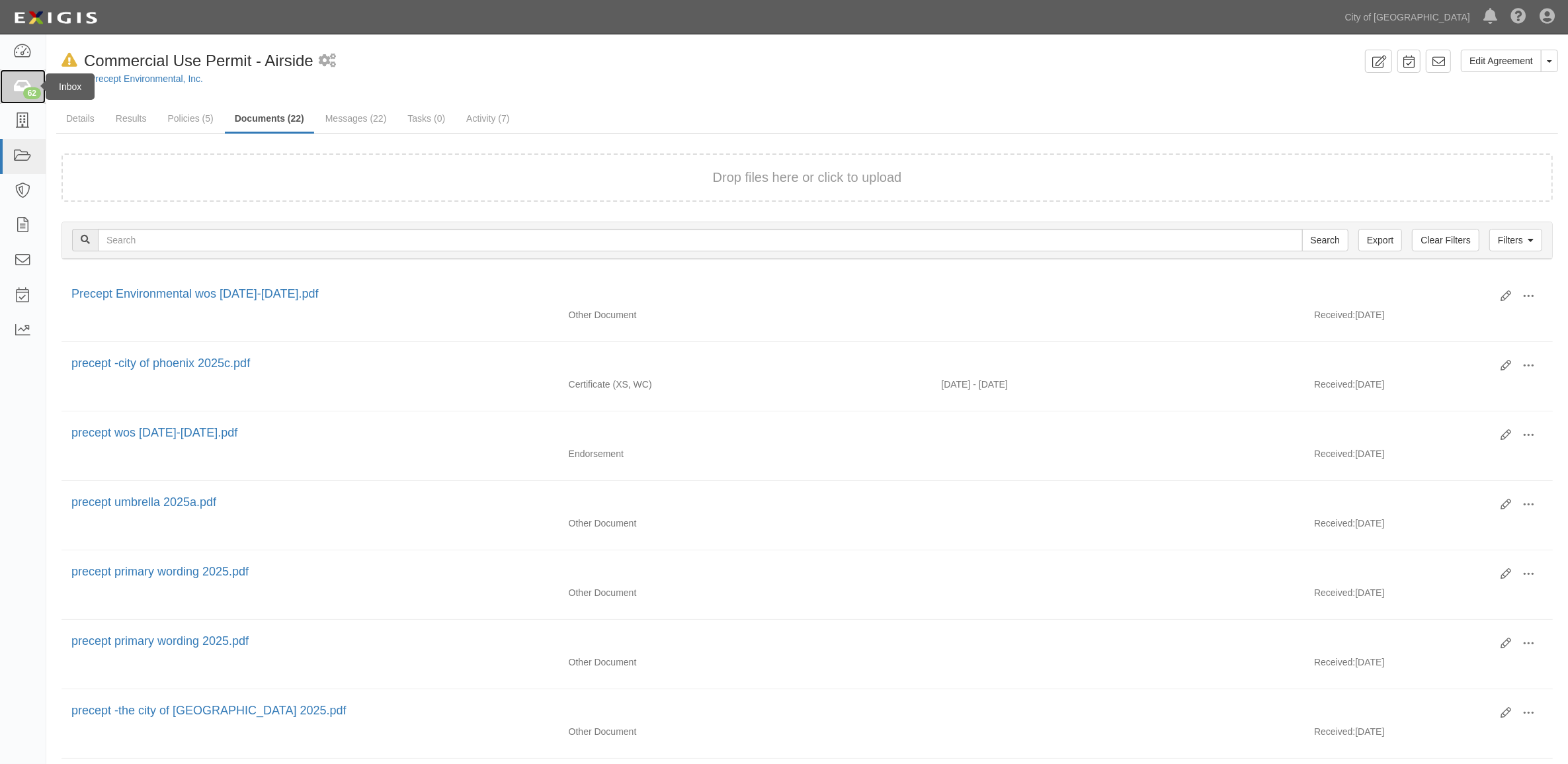
click at [22, 97] on link "62" at bounding box center [23, 87] width 46 height 35
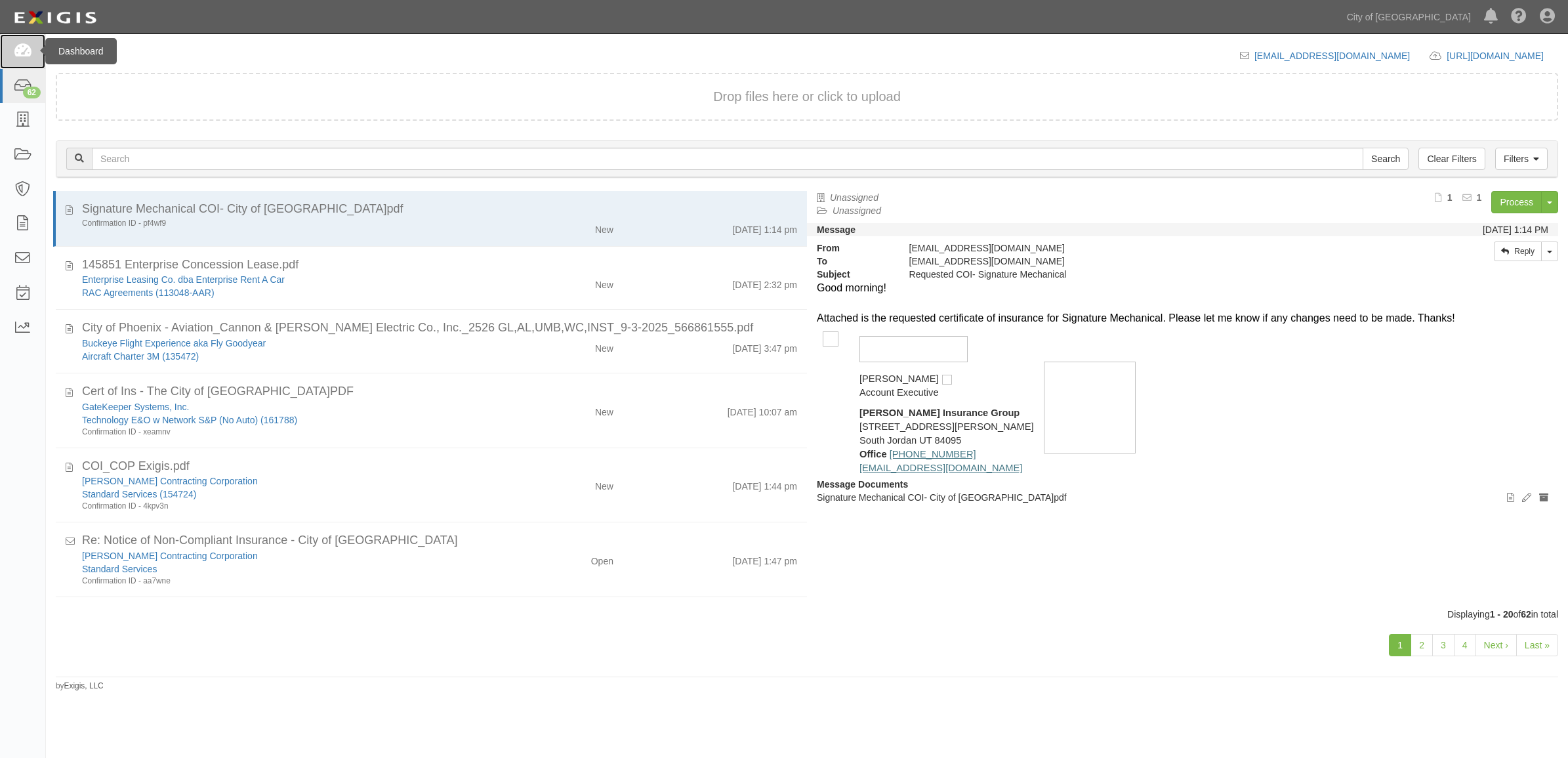
click at [19, 60] on link at bounding box center [23, 51] width 45 height 35
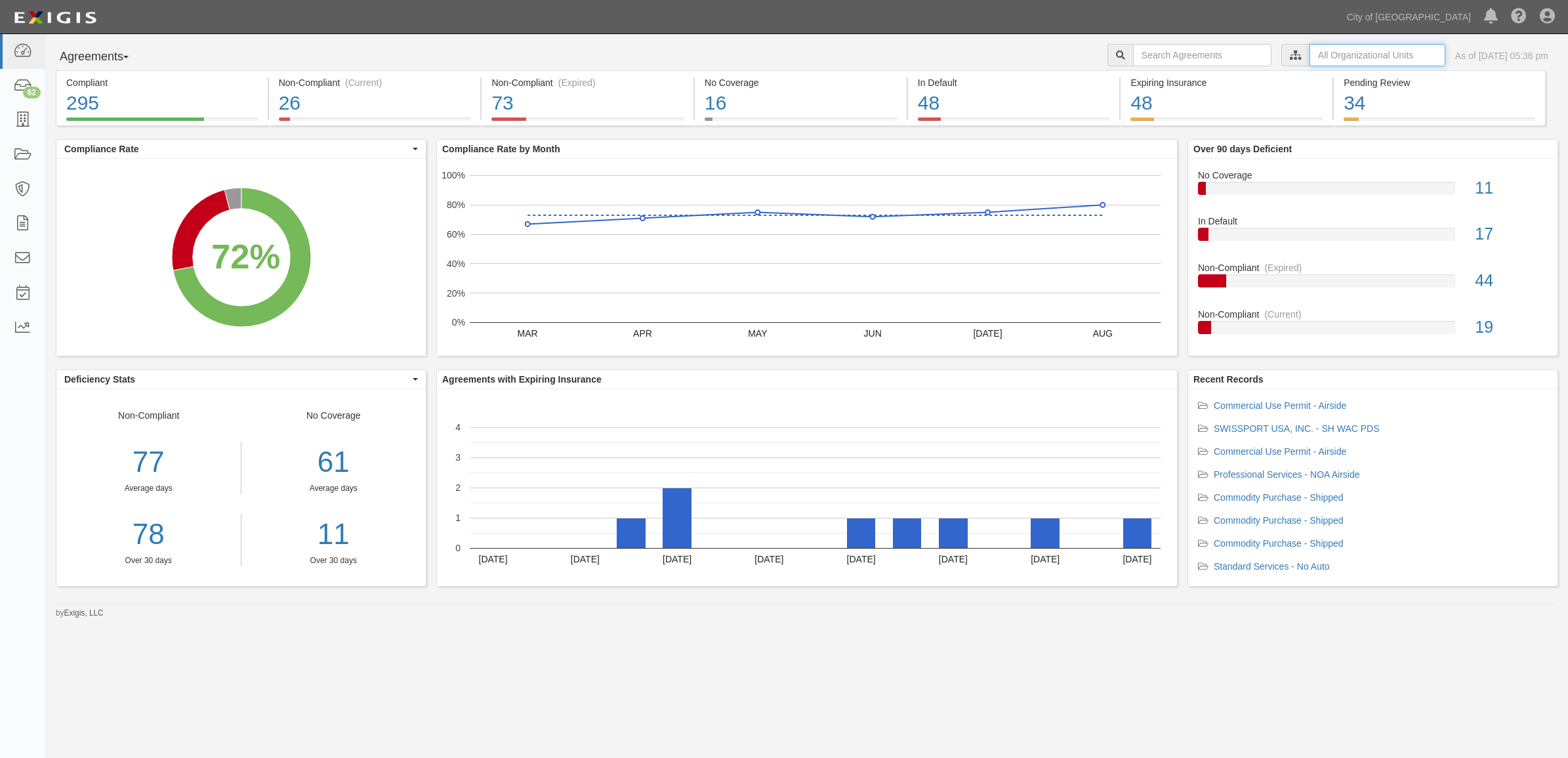
click at [1338, 54] on input "text" at bounding box center [1377, 54] width 136 height 22
click at [1156, 79] on icon at bounding box center [1157, 79] width 9 height 6
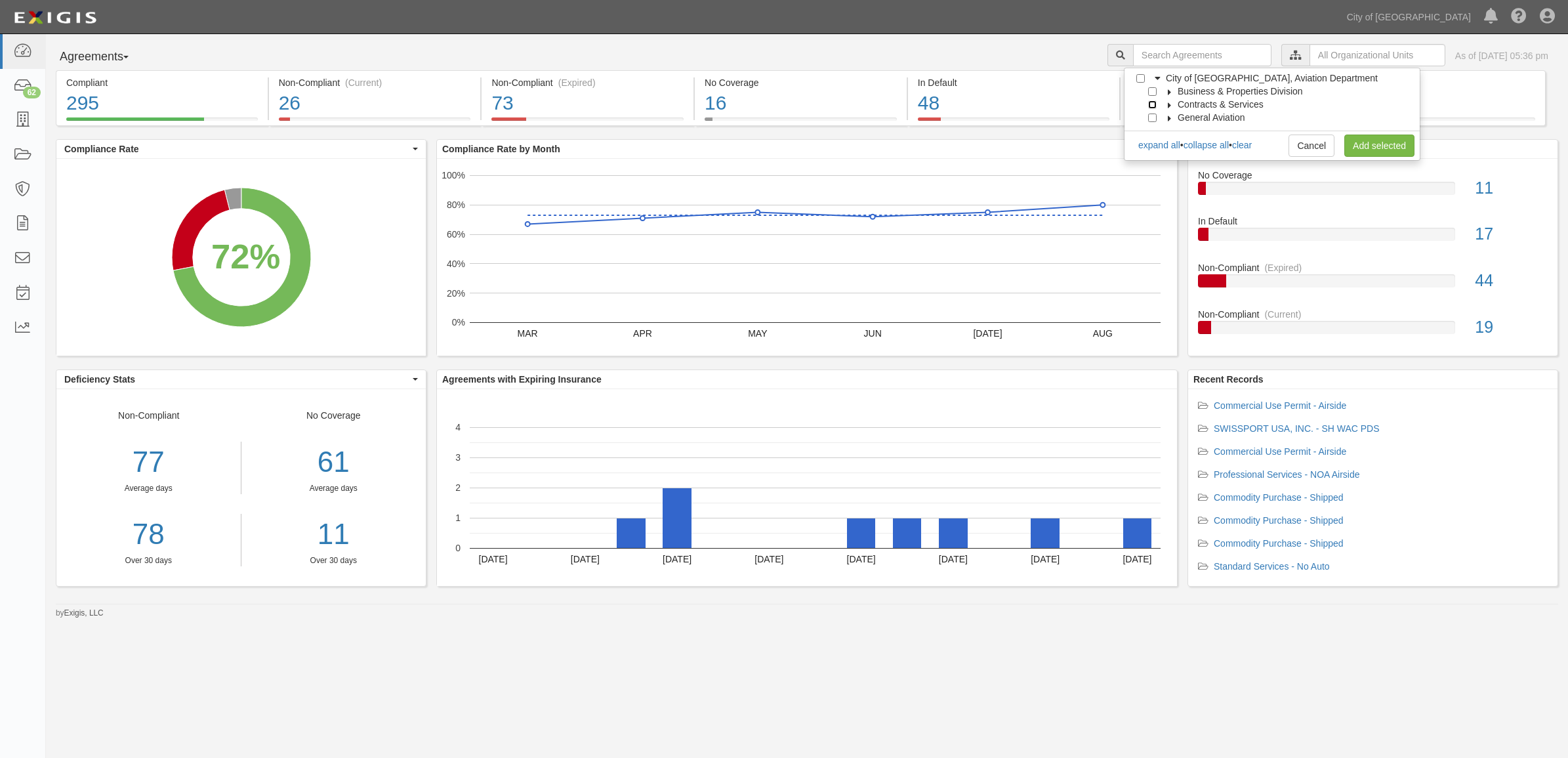
click at [1150, 101] on input "Contracts & Services" at bounding box center [1152, 105] width 9 height 9
checkbox input "true"
click at [1369, 144] on link "Add selected" at bounding box center [1380, 145] width 71 height 22
